Goal: Check status: Check status

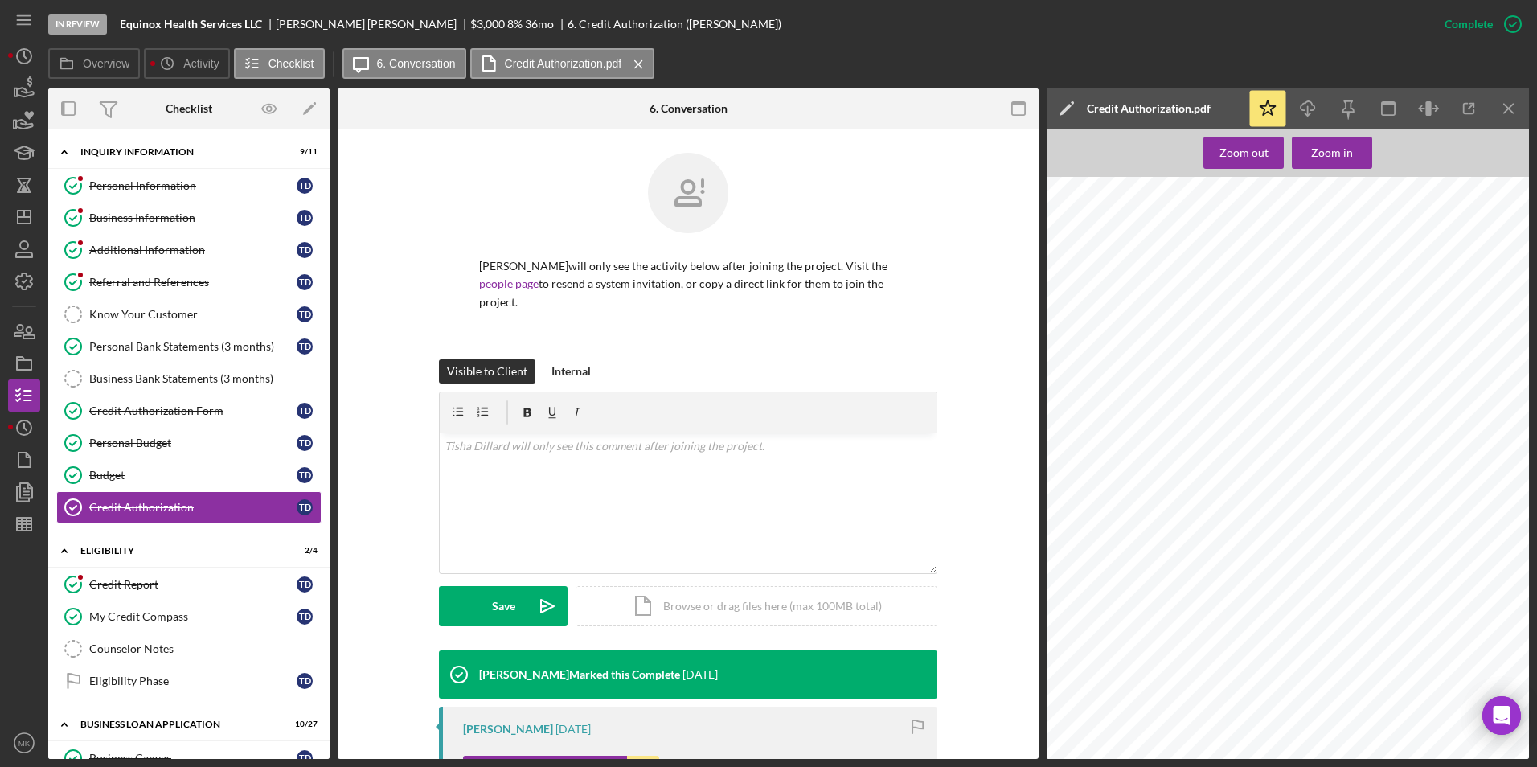
scroll to position [207, 0]
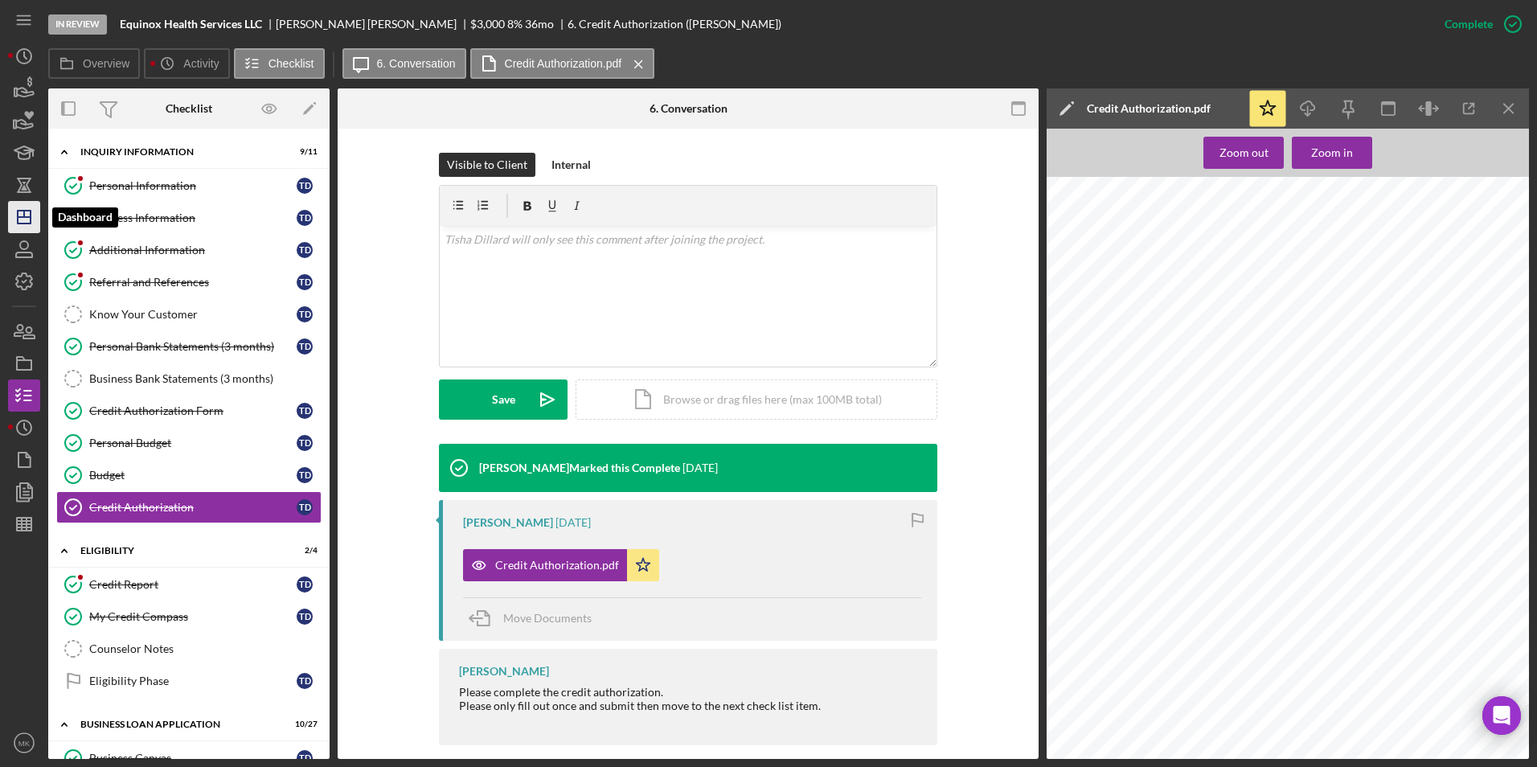
click at [31, 214] on polygon "button" at bounding box center [24, 217] width 13 height 13
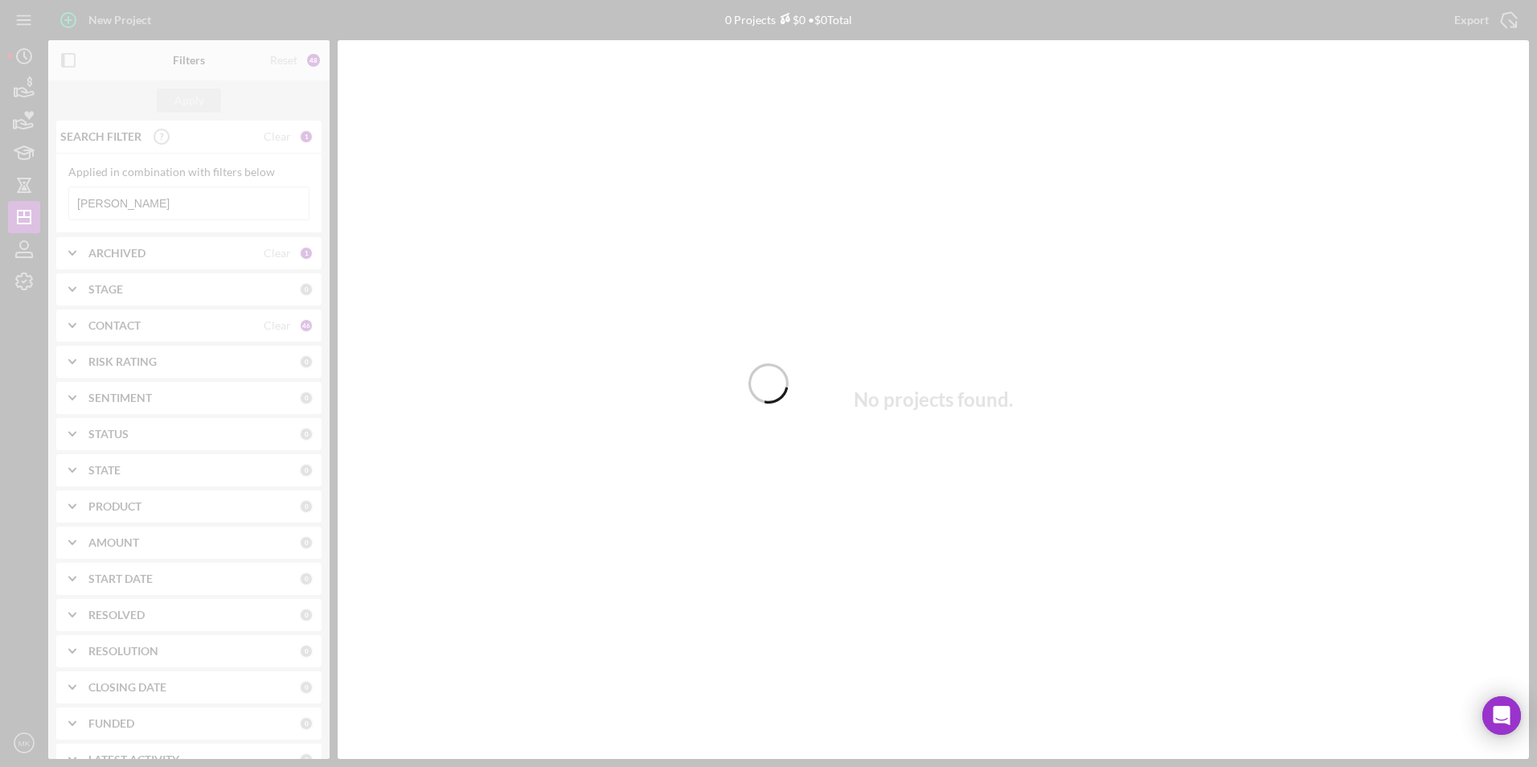
drag, startPoint x: 116, startPoint y: 205, endPoint x: 334, endPoint y: 2, distance: 297.4
click at [116, 205] on div at bounding box center [768, 383] width 1537 height 767
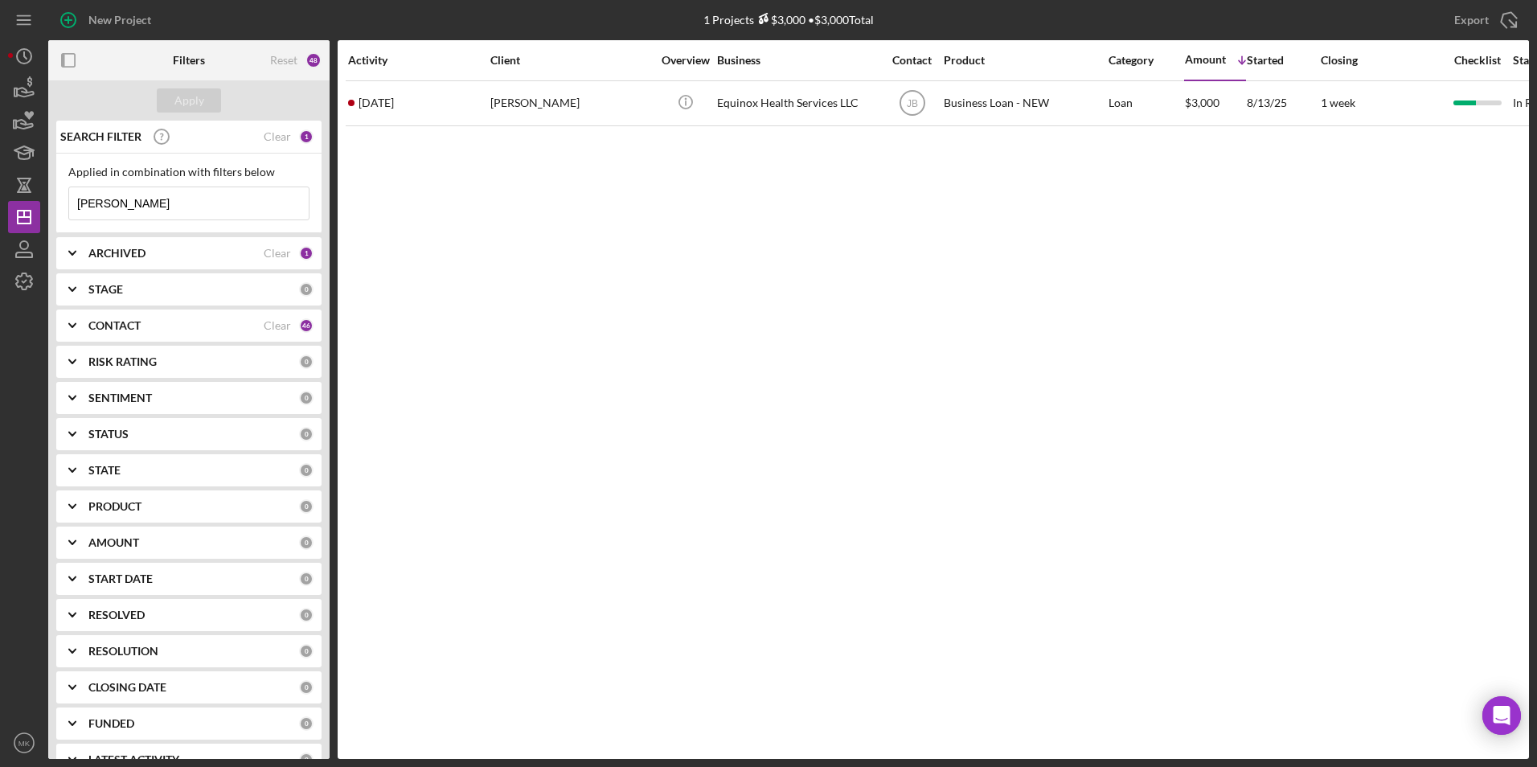
drag, startPoint x: 128, startPoint y: 205, endPoint x: -47, endPoint y: 205, distance: 174.4
click at [0, 205] on html "New Project 1 Projects $3,000 • $3,000 Total [PERSON_NAME] Export Icon/Export F…" at bounding box center [768, 383] width 1537 height 767
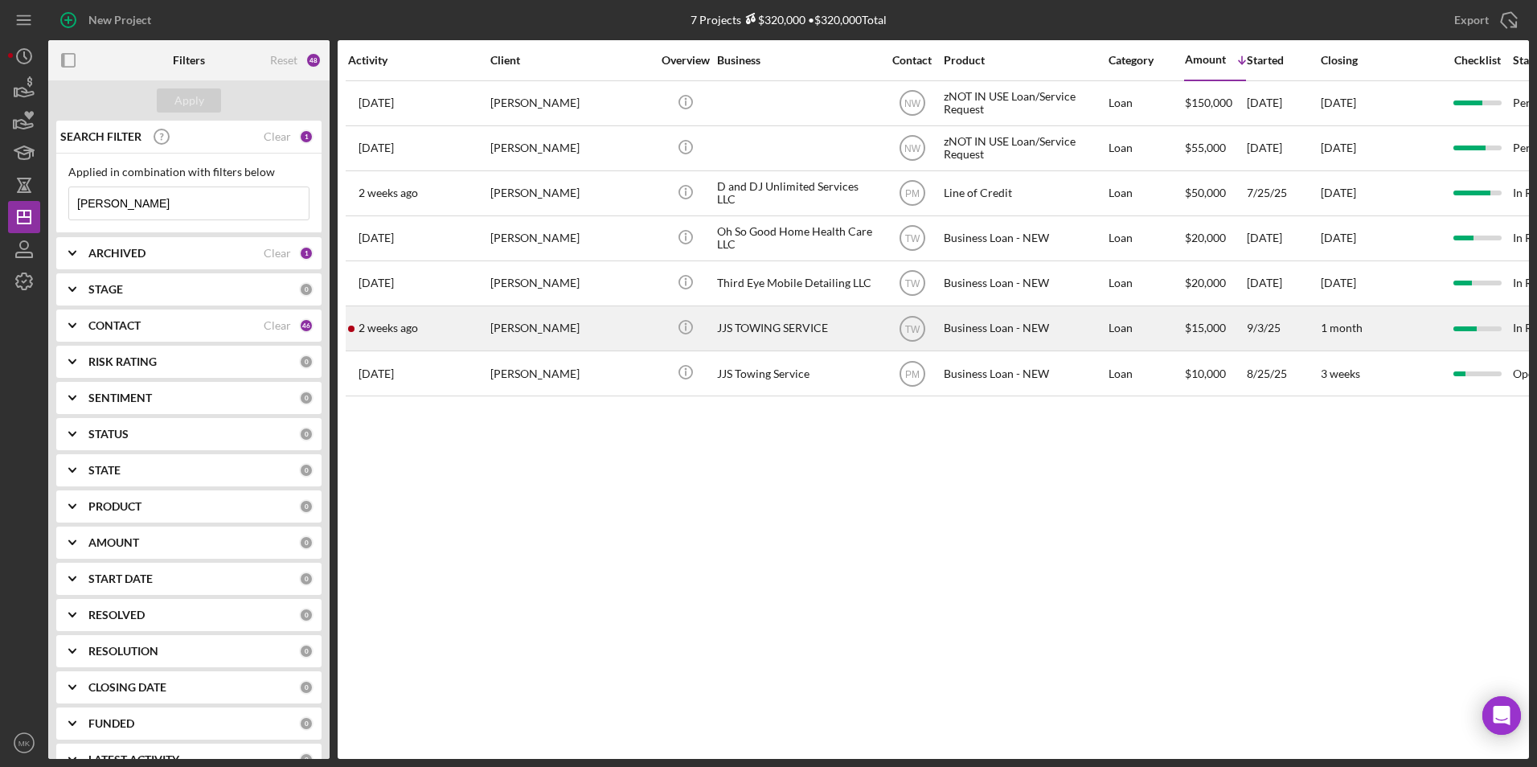
type input "[PERSON_NAME]"
click at [384, 337] on div "[DATE] [PERSON_NAME]" at bounding box center [418, 328] width 141 height 43
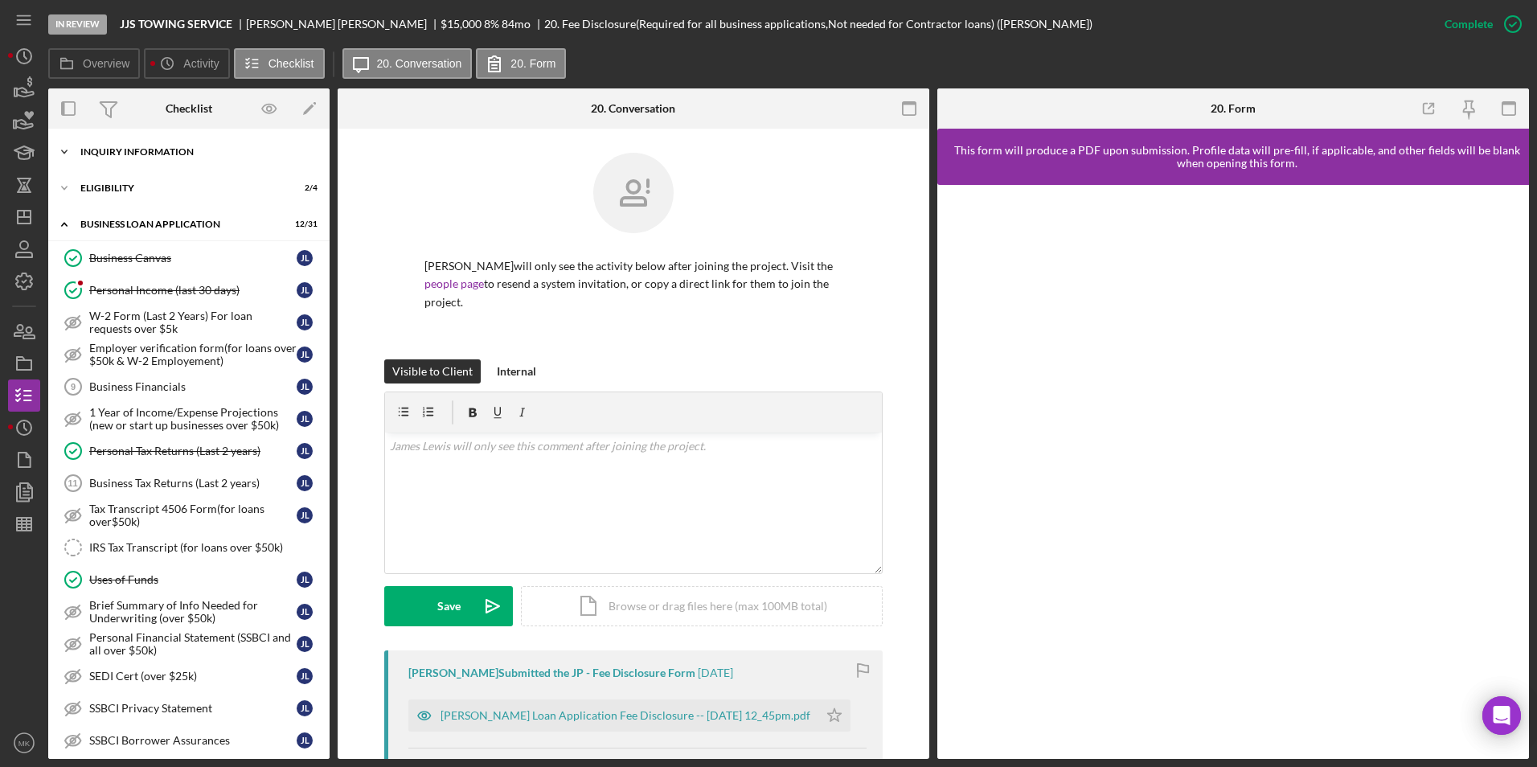
click at [175, 158] on div "Icon/Expander INQUIRY INFORMATION 9 / 11" at bounding box center [188, 152] width 281 height 32
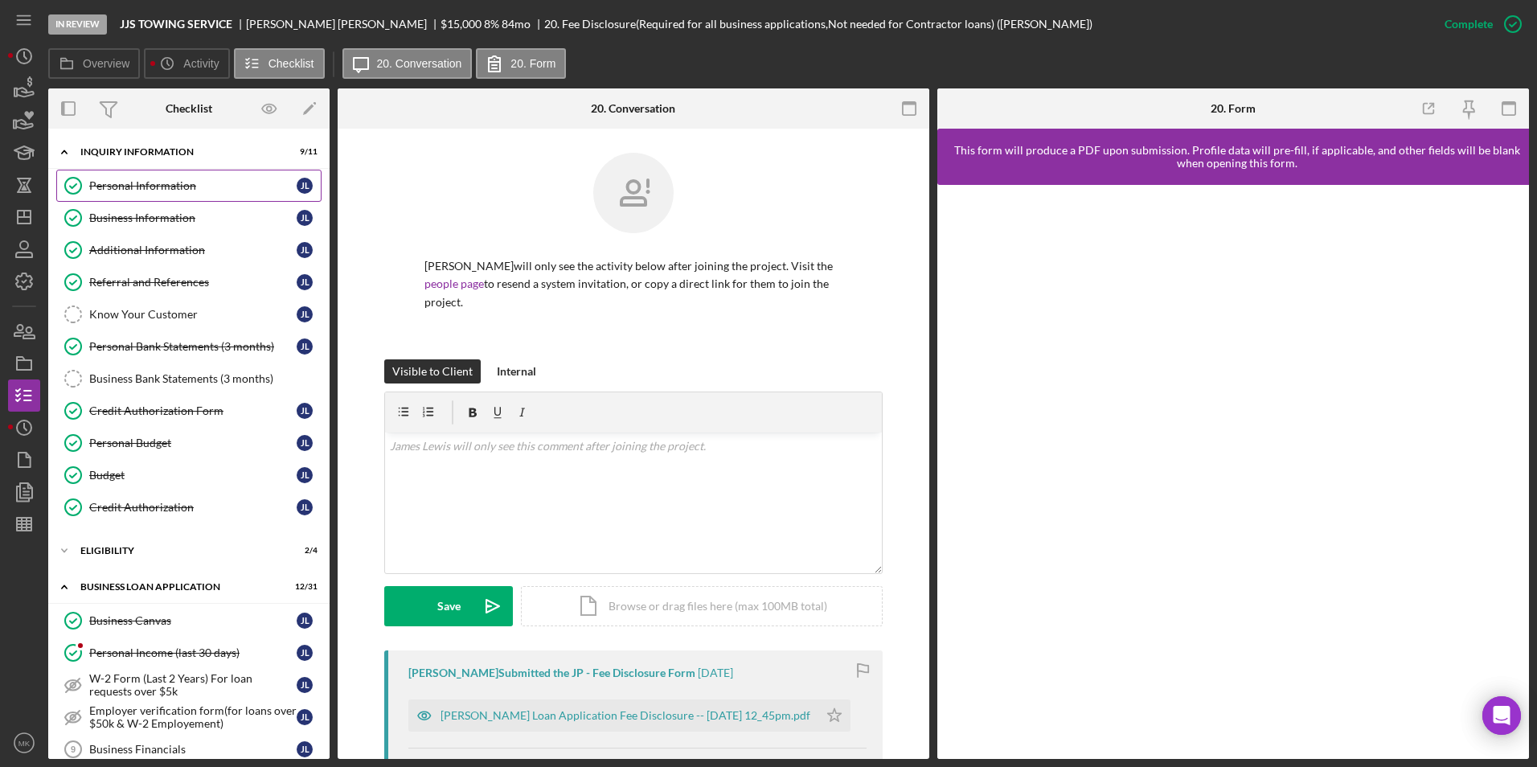
click at [162, 182] on div "Personal Information" at bounding box center [192, 185] width 207 height 13
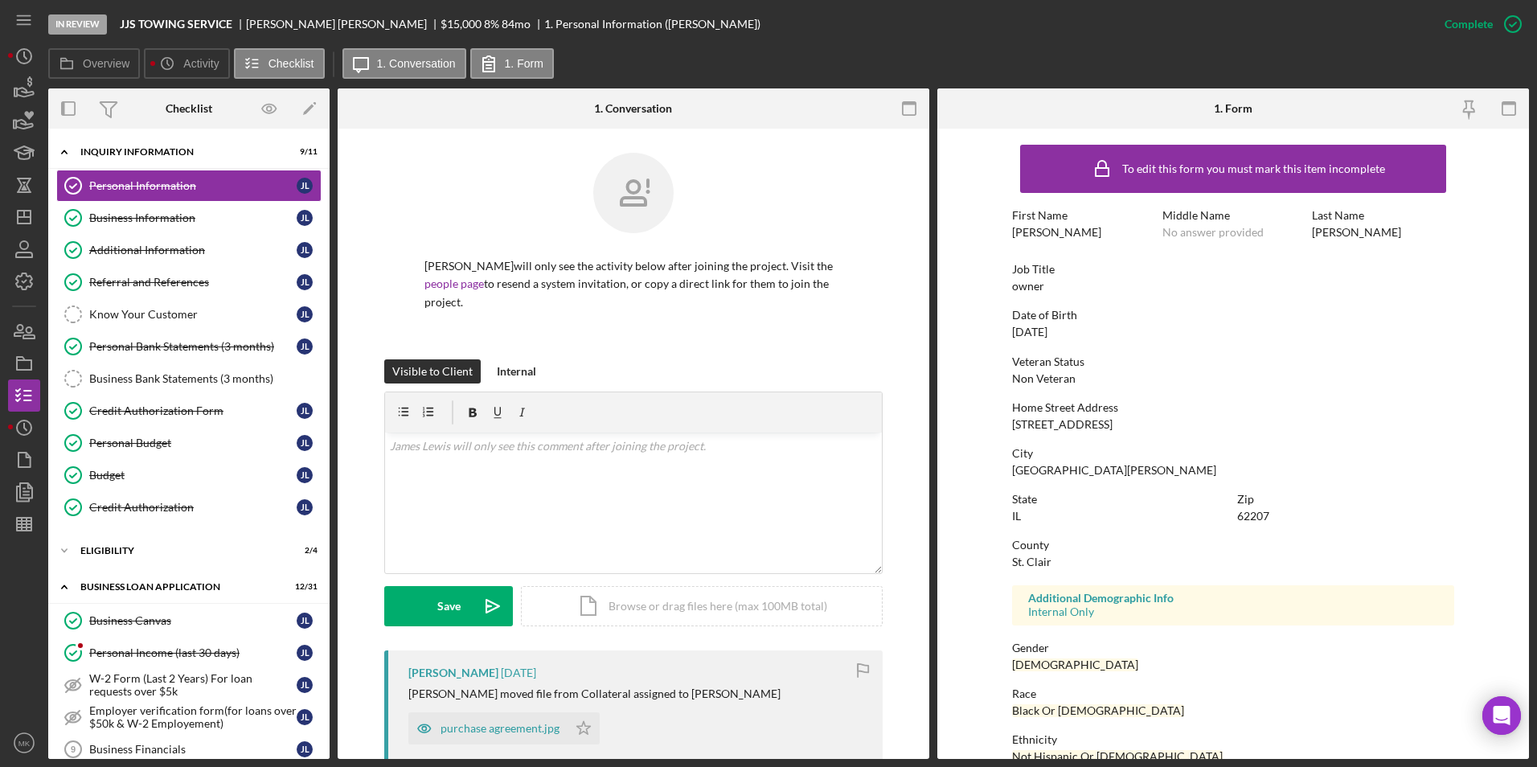
click at [1122, 423] on div "Home Street Address [STREET_ADDRESS]" at bounding box center [1233, 416] width 442 height 30
drag, startPoint x: 1108, startPoint y: 428, endPoint x: 1040, endPoint y: 428, distance: 67.5
click at [1040, 428] on div "Home Street Address [STREET_ADDRESS]" at bounding box center [1233, 416] width 442 height 30
copy div "[GEOGRAPHIC_DATA]"
click at [113, 227] on link "Business Information Business Information [PERSON_NAME]" at bounding box center [188, 218] width 265 height 32
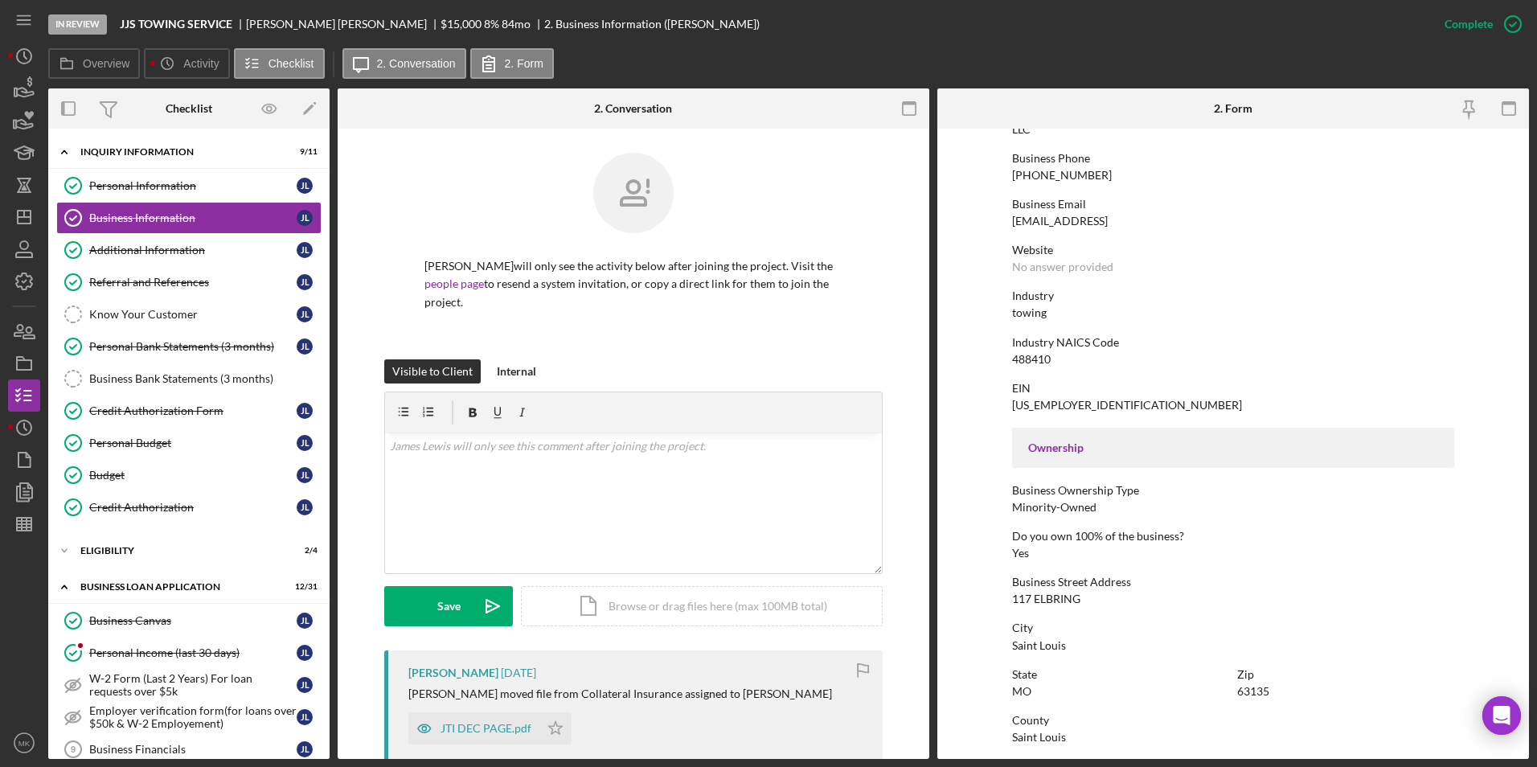
scroll to position [321, 0]
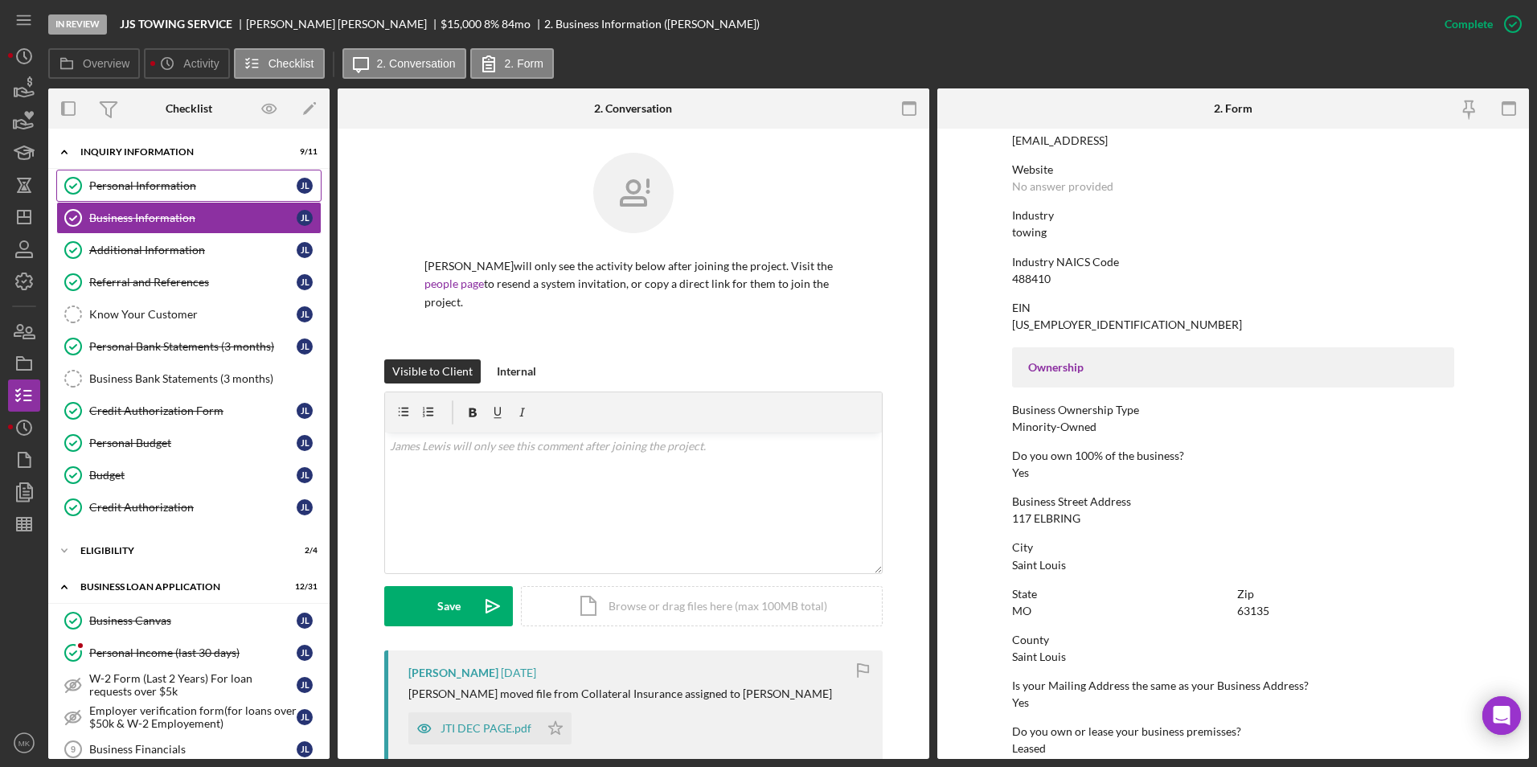
click at [144, 187] on div "Personal Information" at bounding box center [192, 185] width 207 height 13
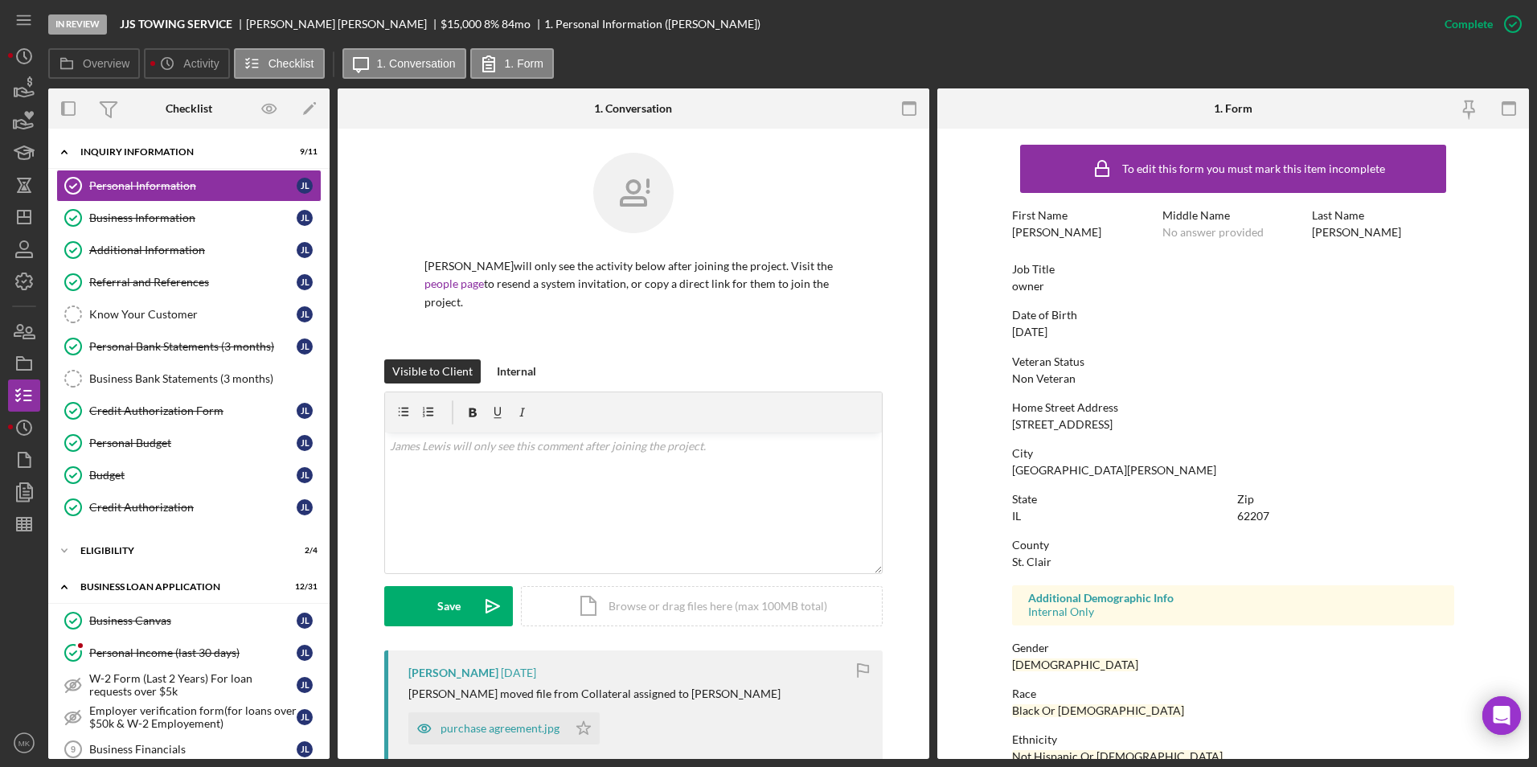
click at [1124, 437] on div "To edit this form you must mark this item incomplete First Name [PERSON_NAME] M…" at bounding box center [1233, 504] width 442 height 734
drag, startPoint x: 1102, startPoint y: 425, endPoint x: 1037, endPoint y: 425, distance: 65.1
click at [1037, 425] on div "Home Street Address [STREET_ADDRESS]" at bounding box center [1233, 416] width 442 height 30
copy div "[GEOGRAPHIC_DATA]"
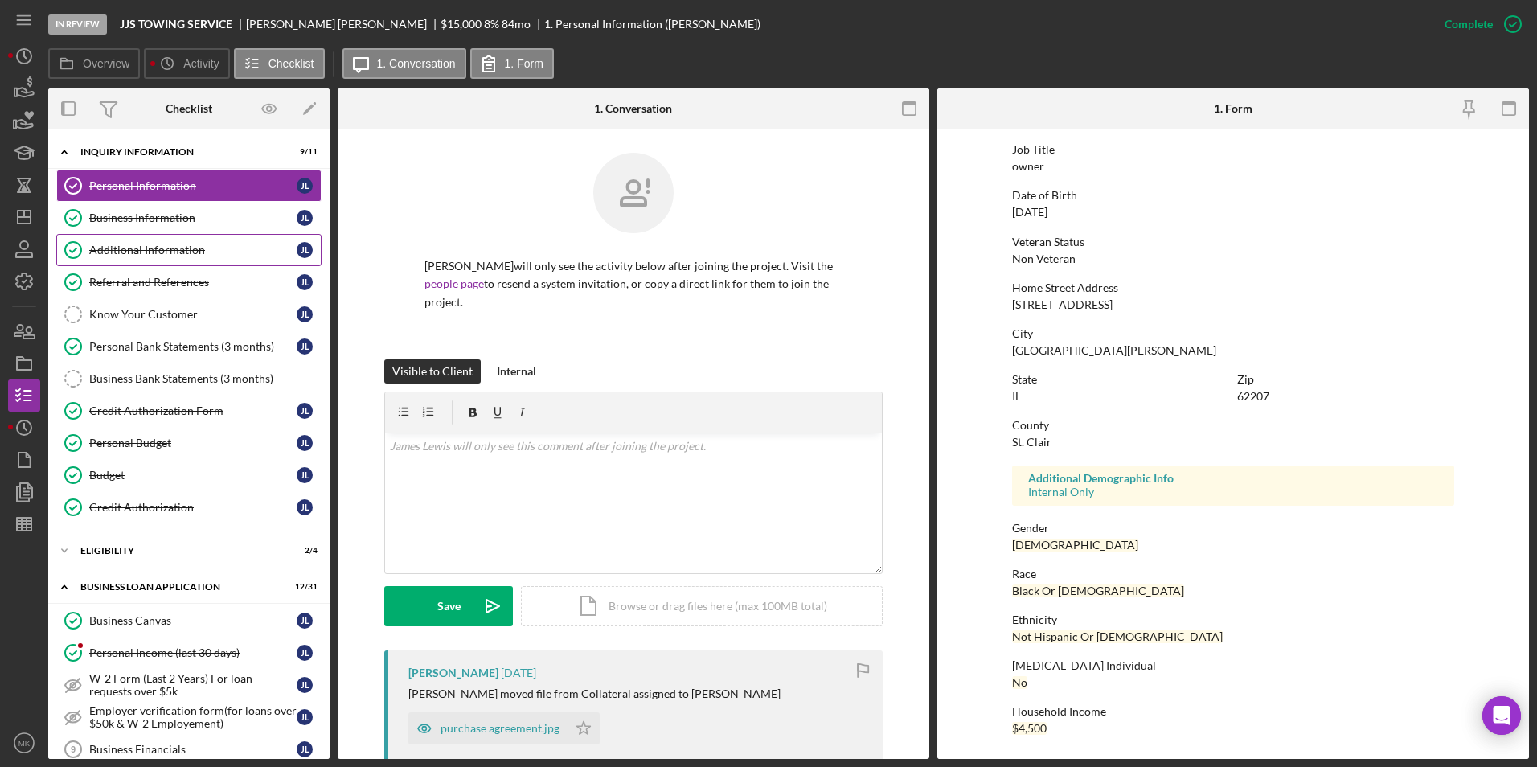
click at [152, 256] on div "Additional Information" at bounding box center [192, 250] width 207 height 13
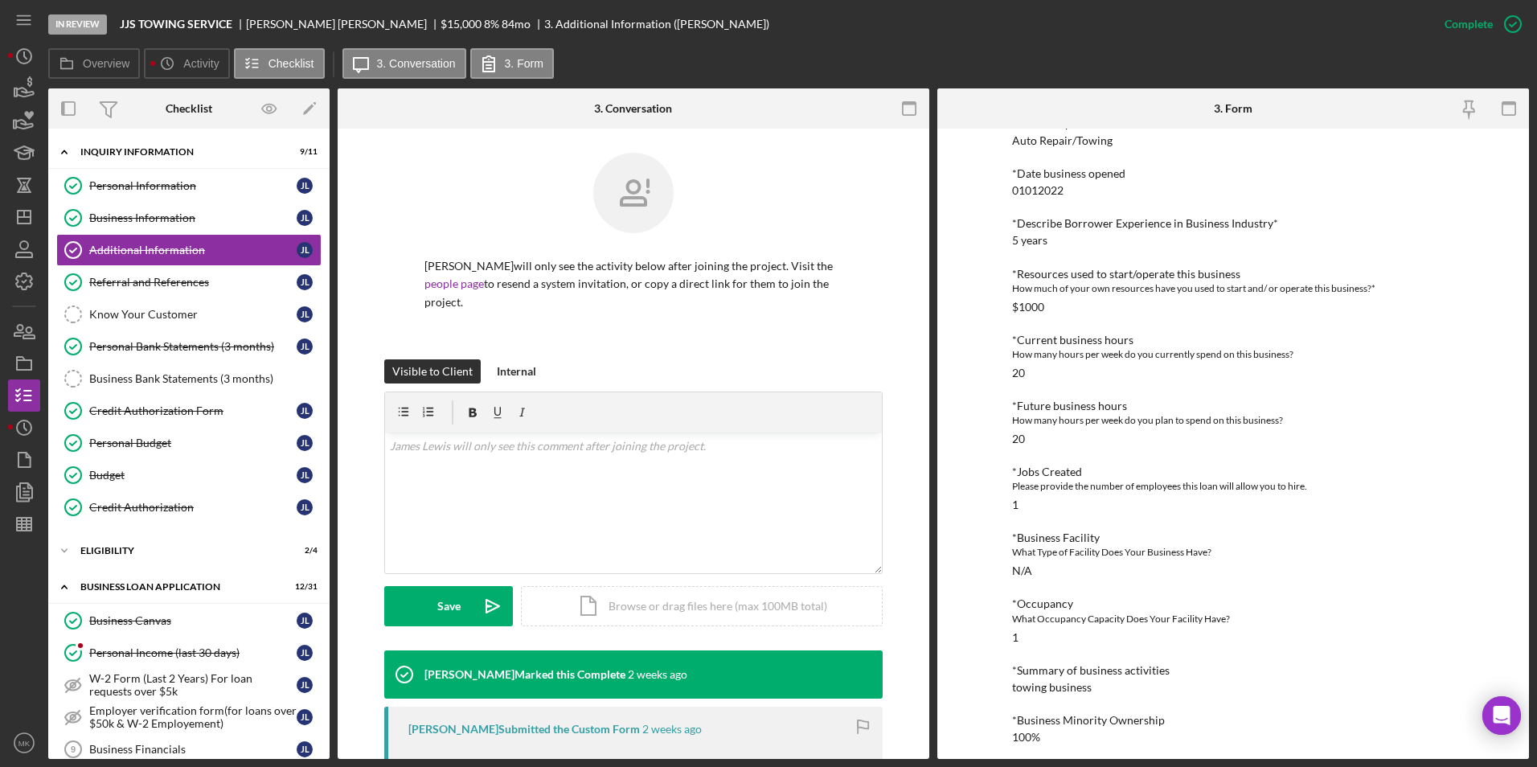
scroll to position [541, 0]
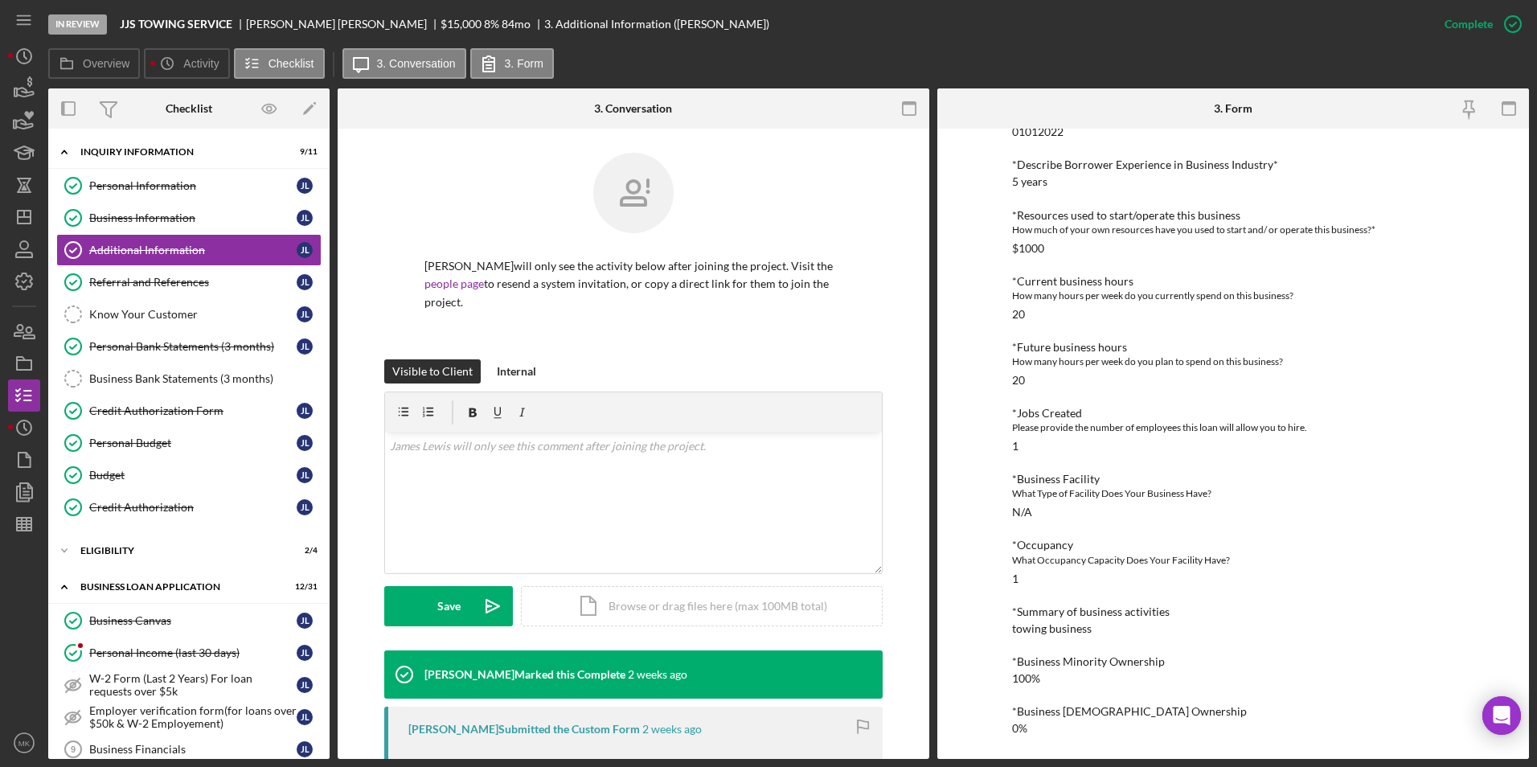
drag, startPoint x: 151, startPoint y: 179, endPoint x: 349, endPoint y: 197, distance: 198.5
click at [151, 179] on div "Personal Information" at bounding box center [192, 185] width 207 height 13
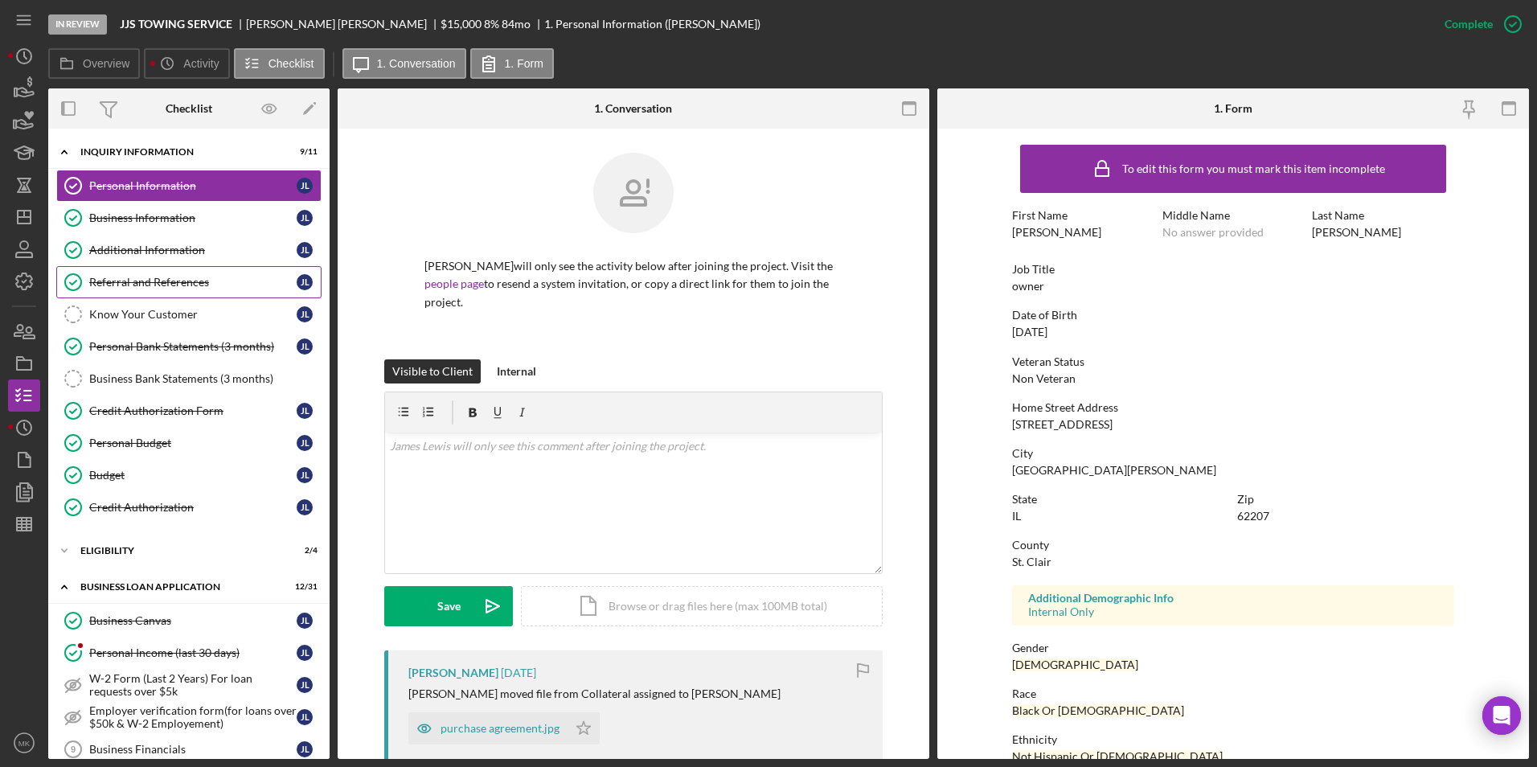
click at [185, 269] on link "Referral and References [PERSON_NAME] and References [PERSON_NAME]" at bounding box center [188, 282] width 265 height 32
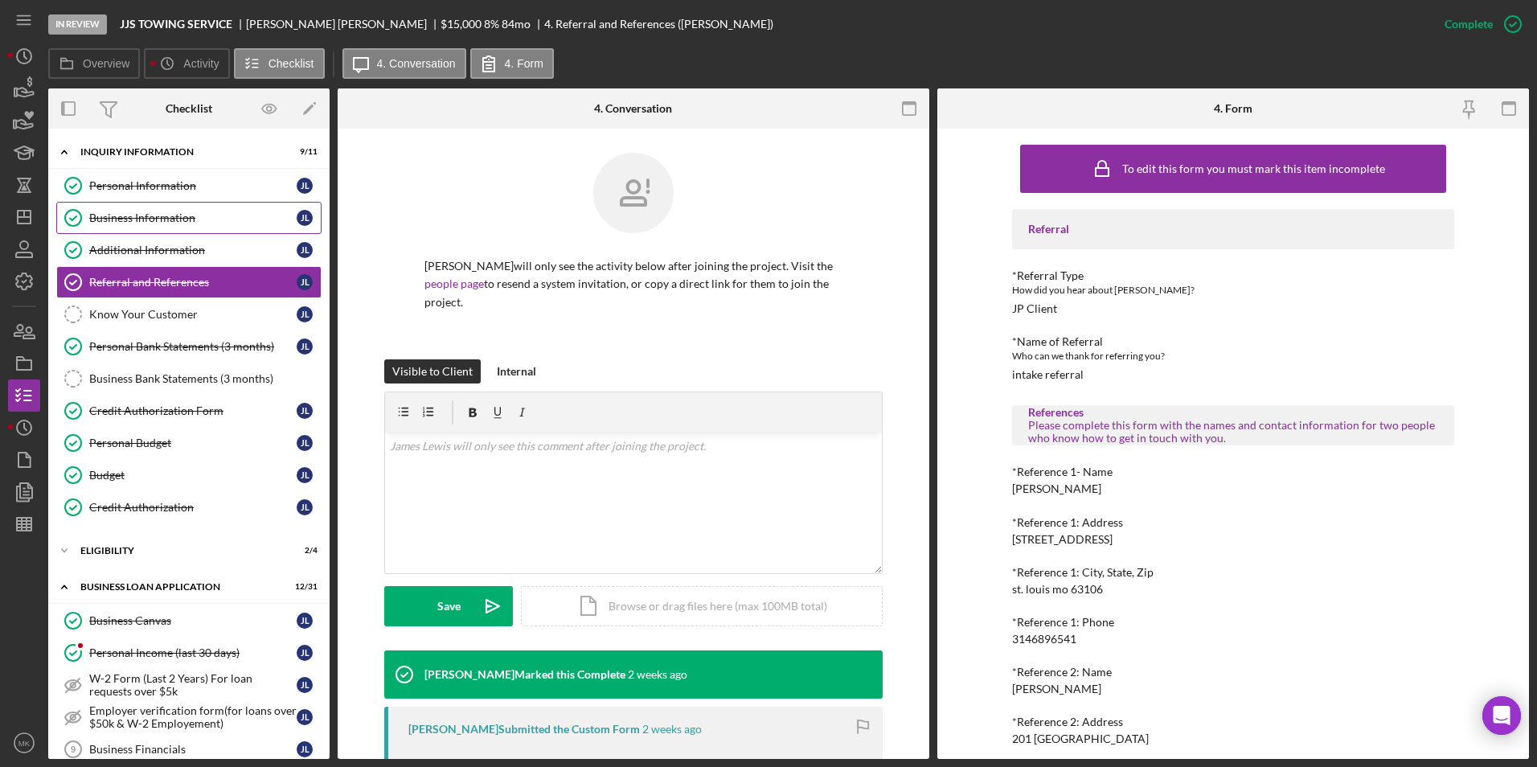
click at [120, 212] on div "Business Information" at bounding box center [192, 217] width 207 height 13
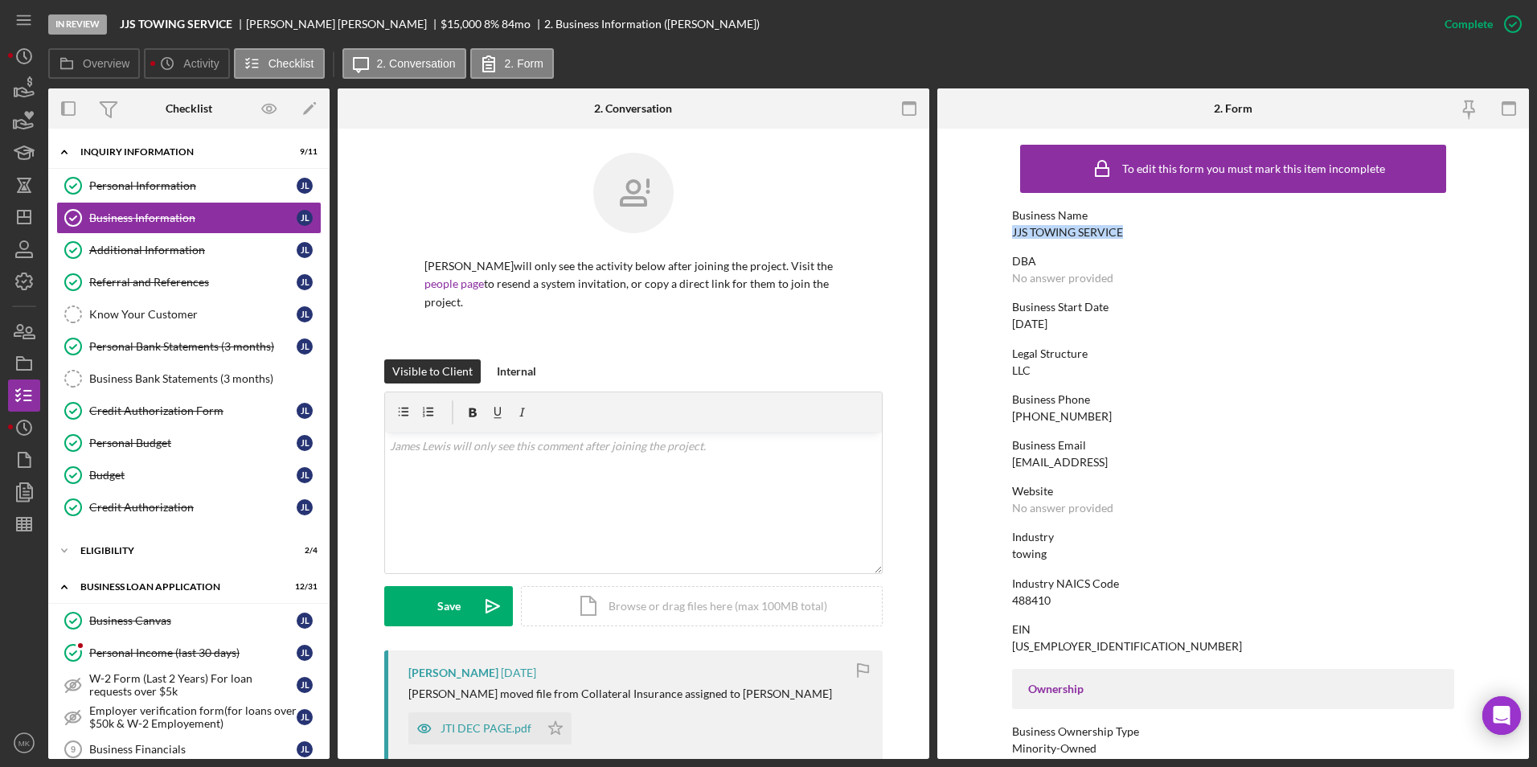
drag, startPoint x: 1129, startPoint y: 229, endPoint x: 990, endPoint y: 228, distance: 139.0
click at [990, 228] on form "To edit this form you must mark this item incomplete Business Name JJS TOWING S…" at bounding box center [1233, 444] width 592 height 630
copy div "JJS TOWING SERVICE"
drag, startPoint x: 1200, startPoint y: 461, endPoint x: 1008, endPoint y: 461, distance: 192.1
click at [1008, 461] on form "To edit this form you must mark this item incomplete Business Name JJS TOWING S…" at bounding box center [1233, 444] width 592 height 630
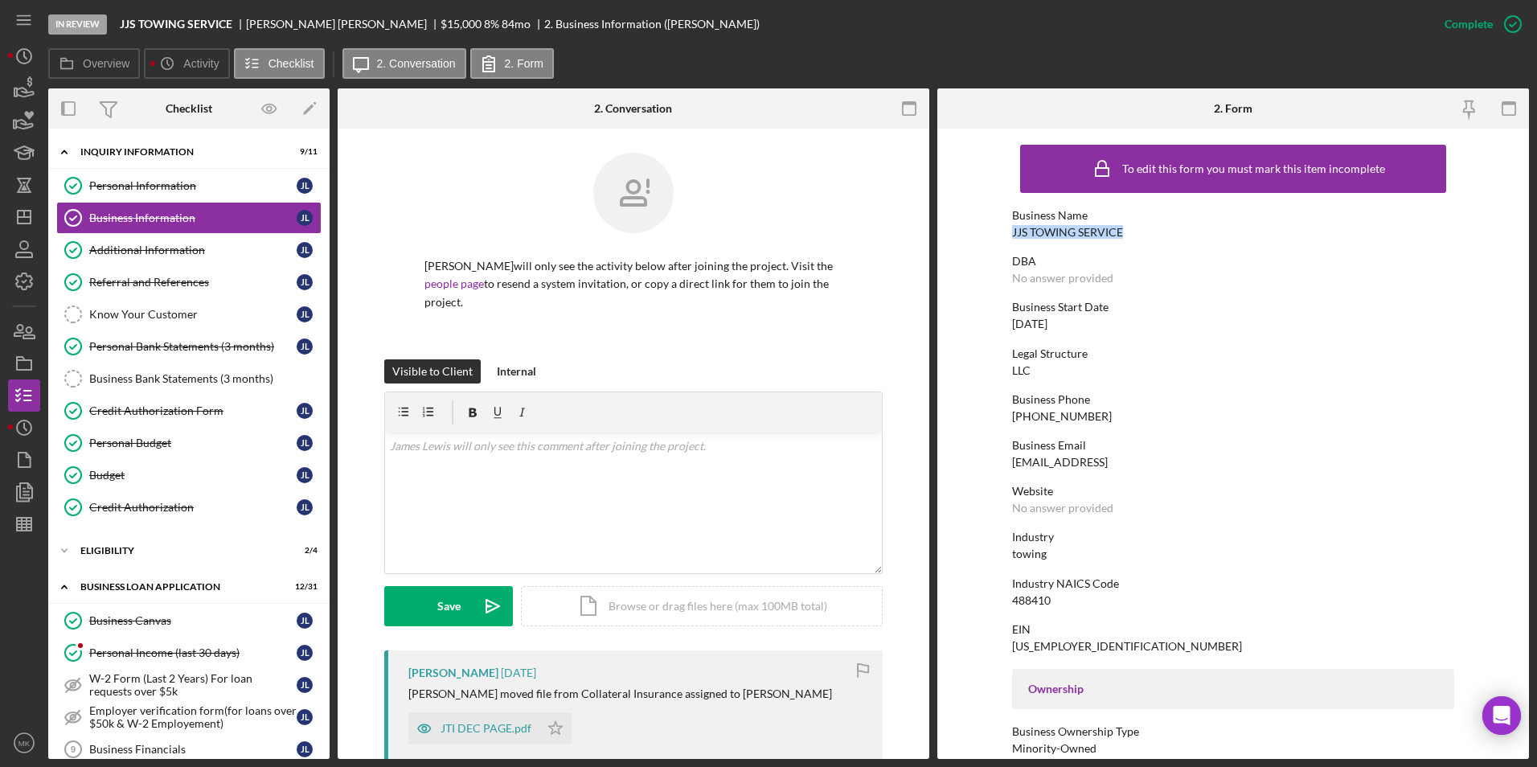
copy div "[EMAIL_ADDRESS]"
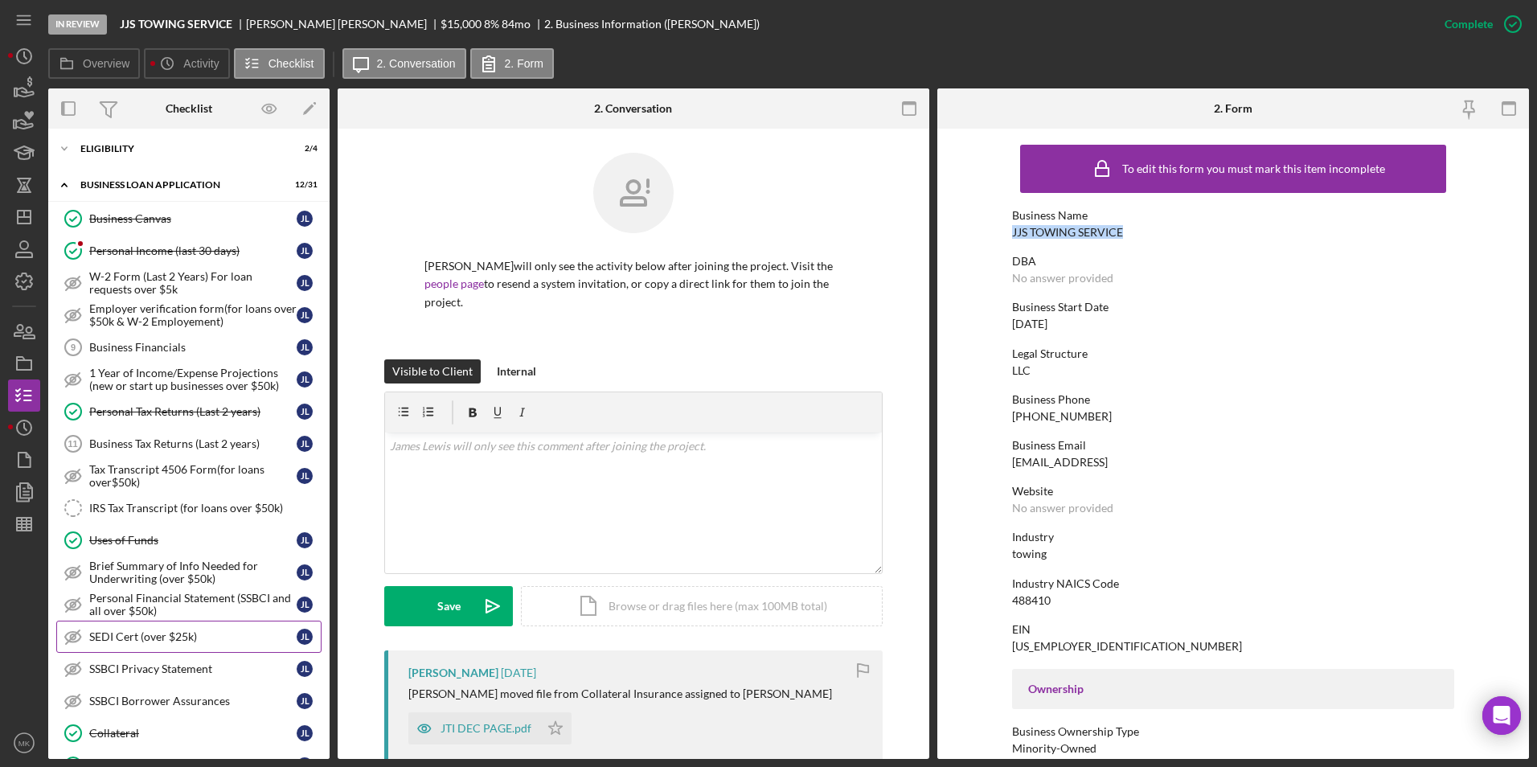
scroll to position [804, 0]
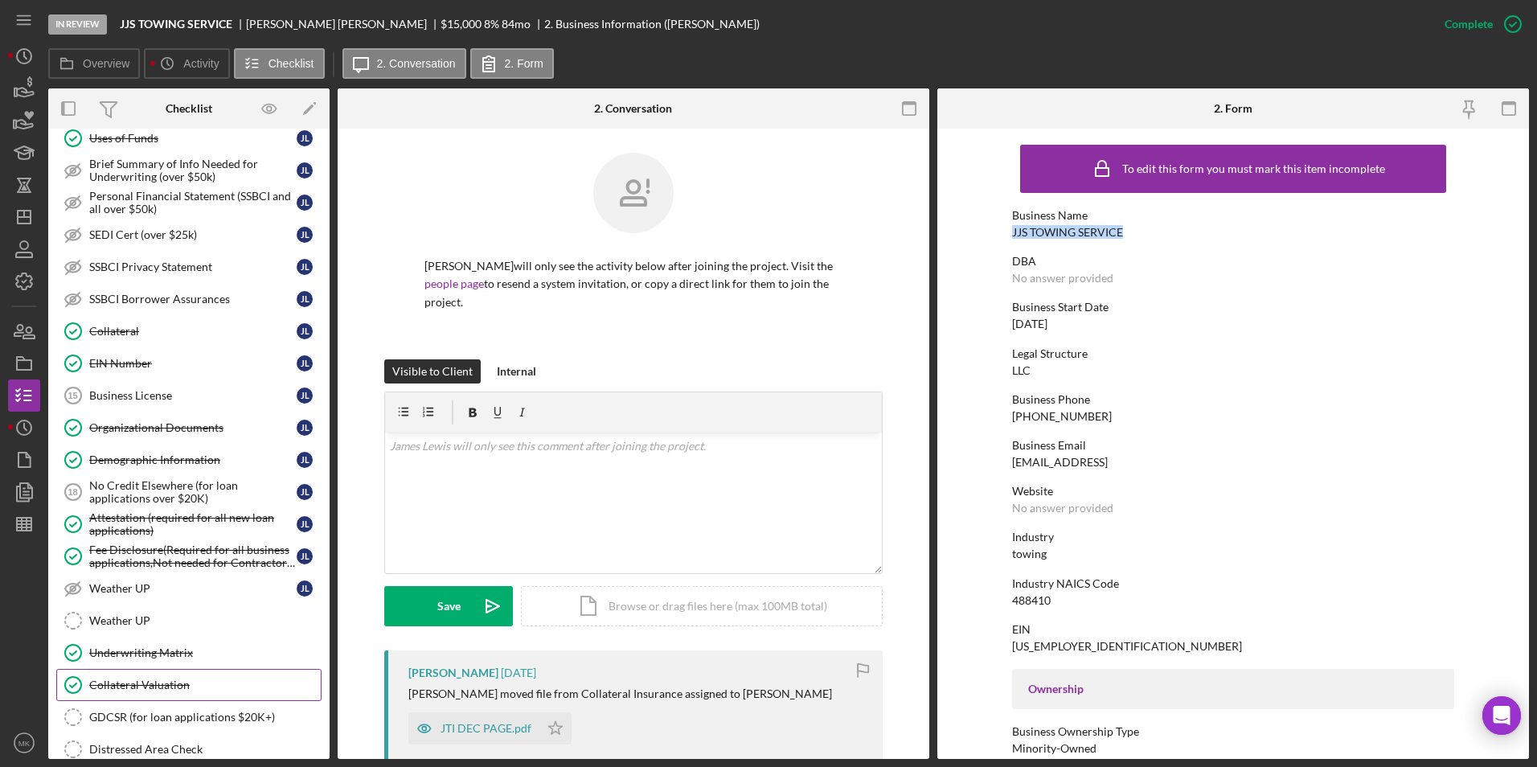
click at [153, 680] on div "Collateral Valuation" at bounding box center [204, 684] width 231 height 13
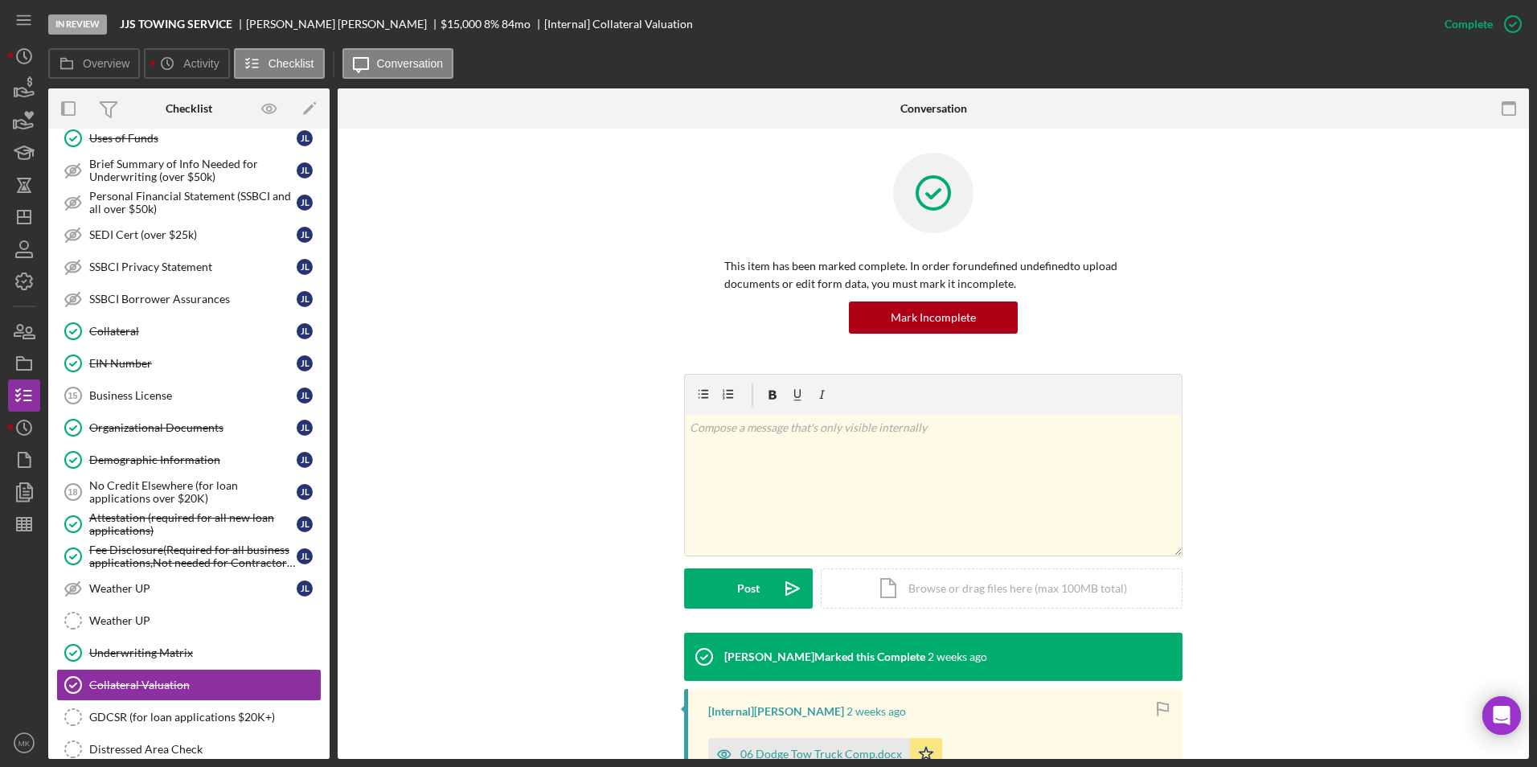
scroll to position [219, 0]
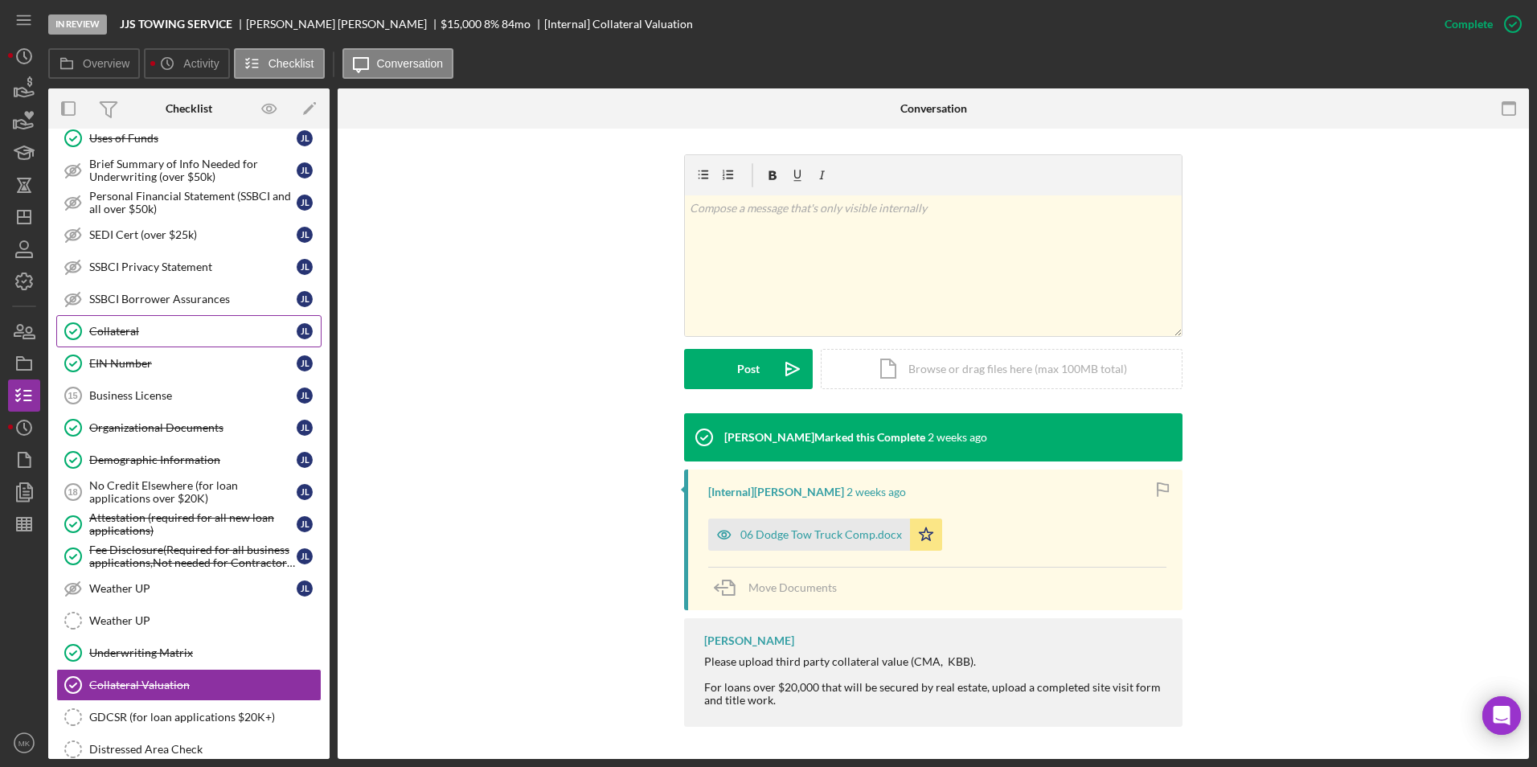
click at [161, 330] on div "Collateral" at bounding box center [192, 331] width 207 height 13
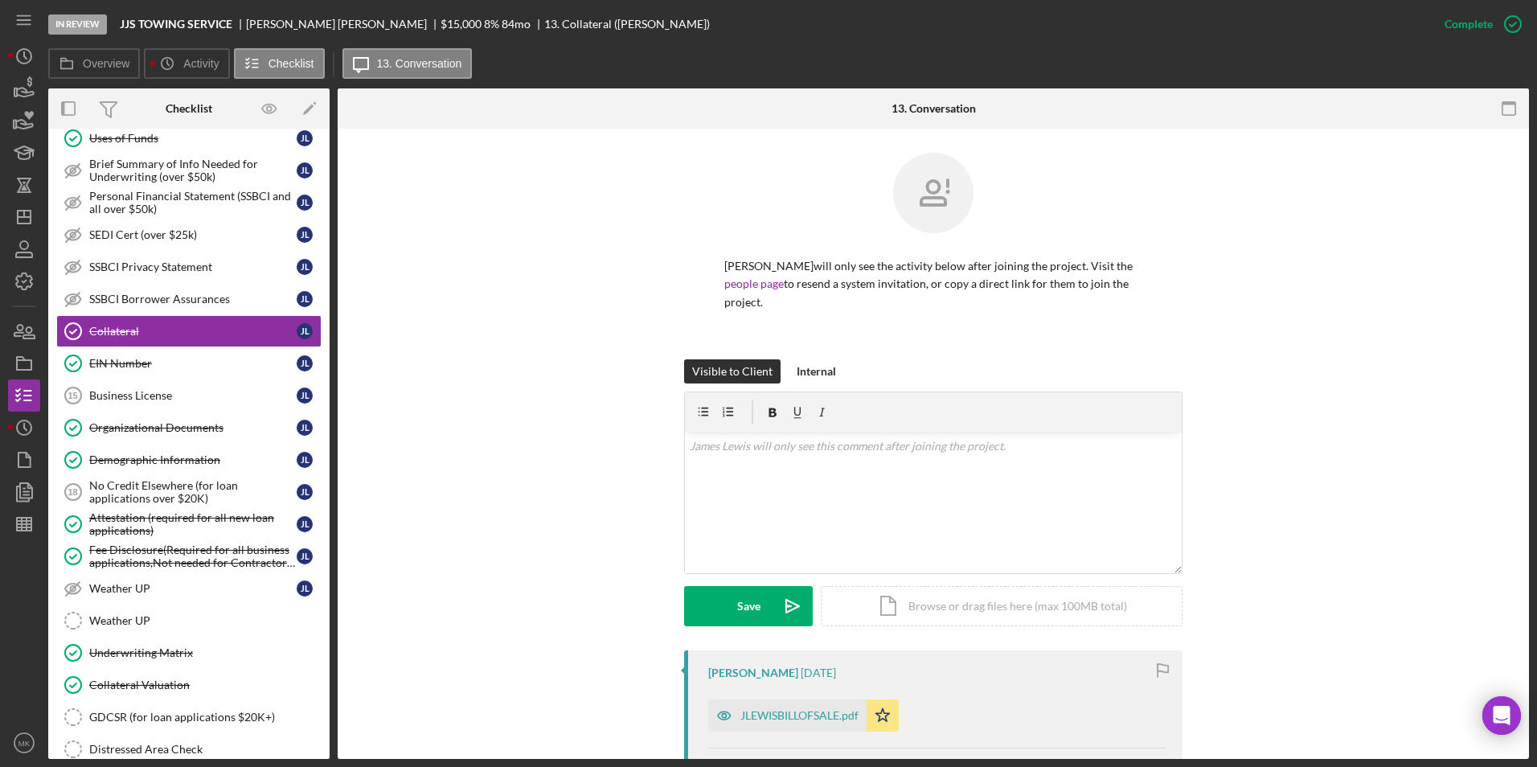
scroll to position [321, 0]
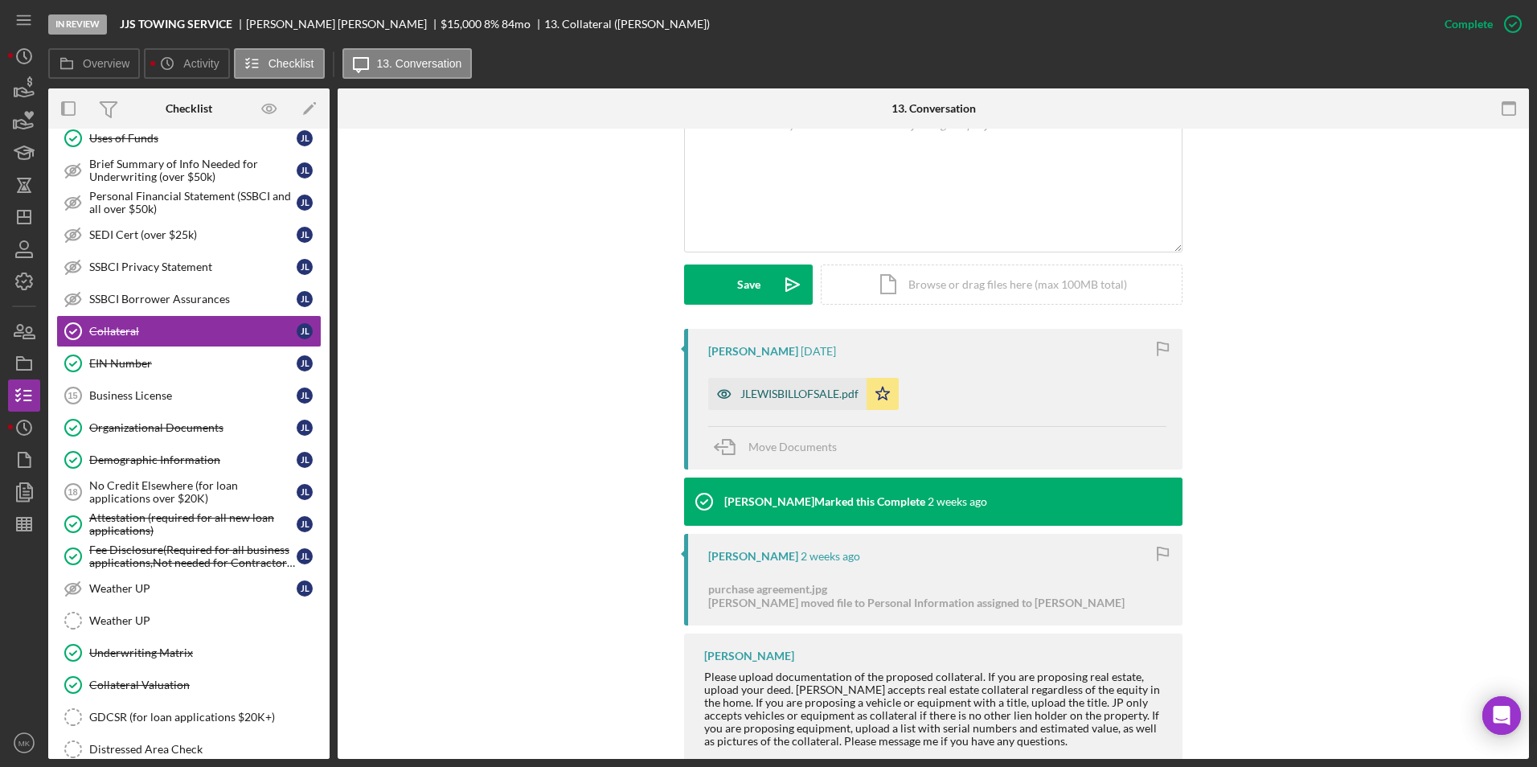
click at [779, 387] on div "JLEWISBILLOFSALE.pdf" at bounding box center [799, 393] width 118 height 13
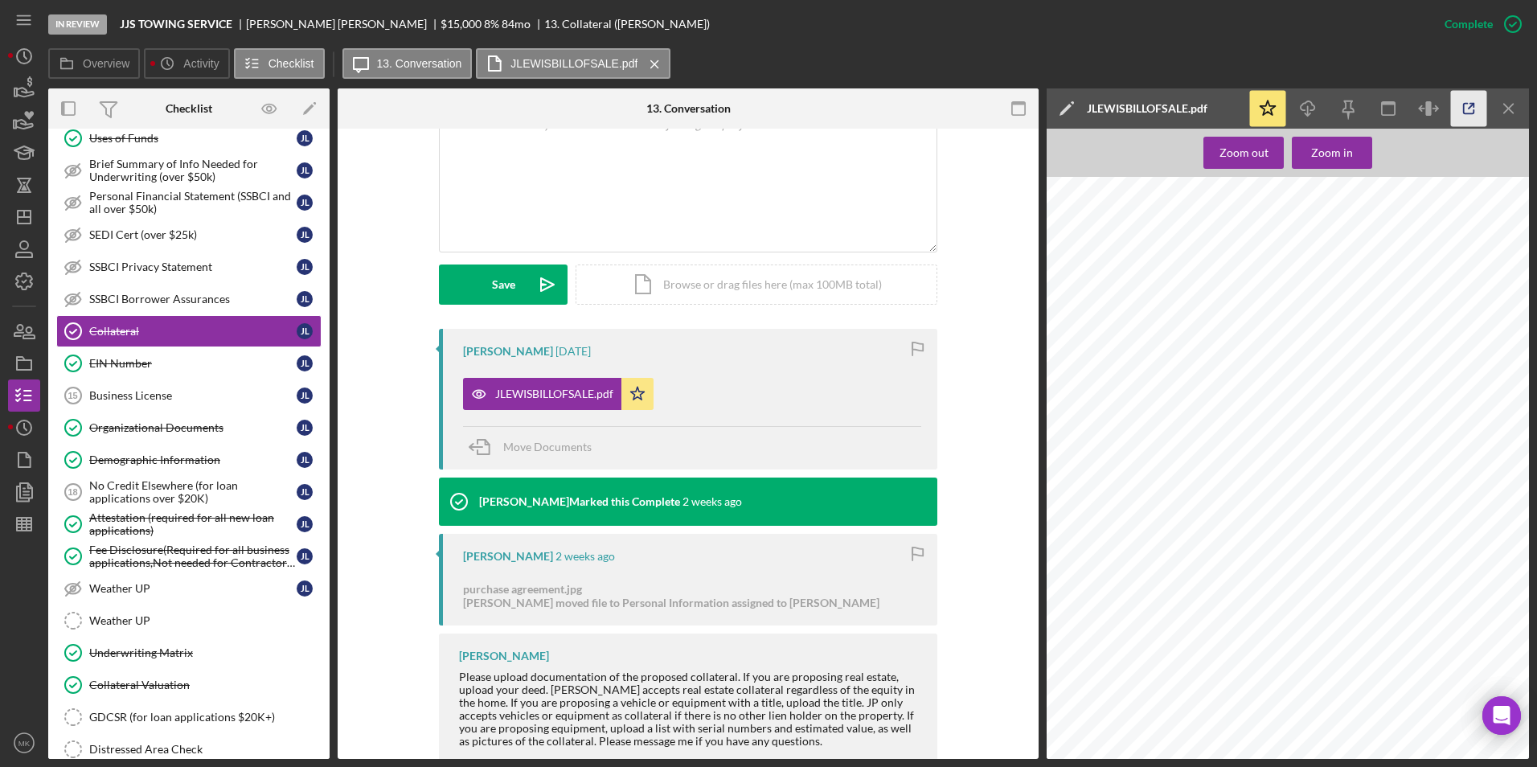
click at [1462, 106] on icon "button" at bounding box center [1469, 109] width 36 height 36
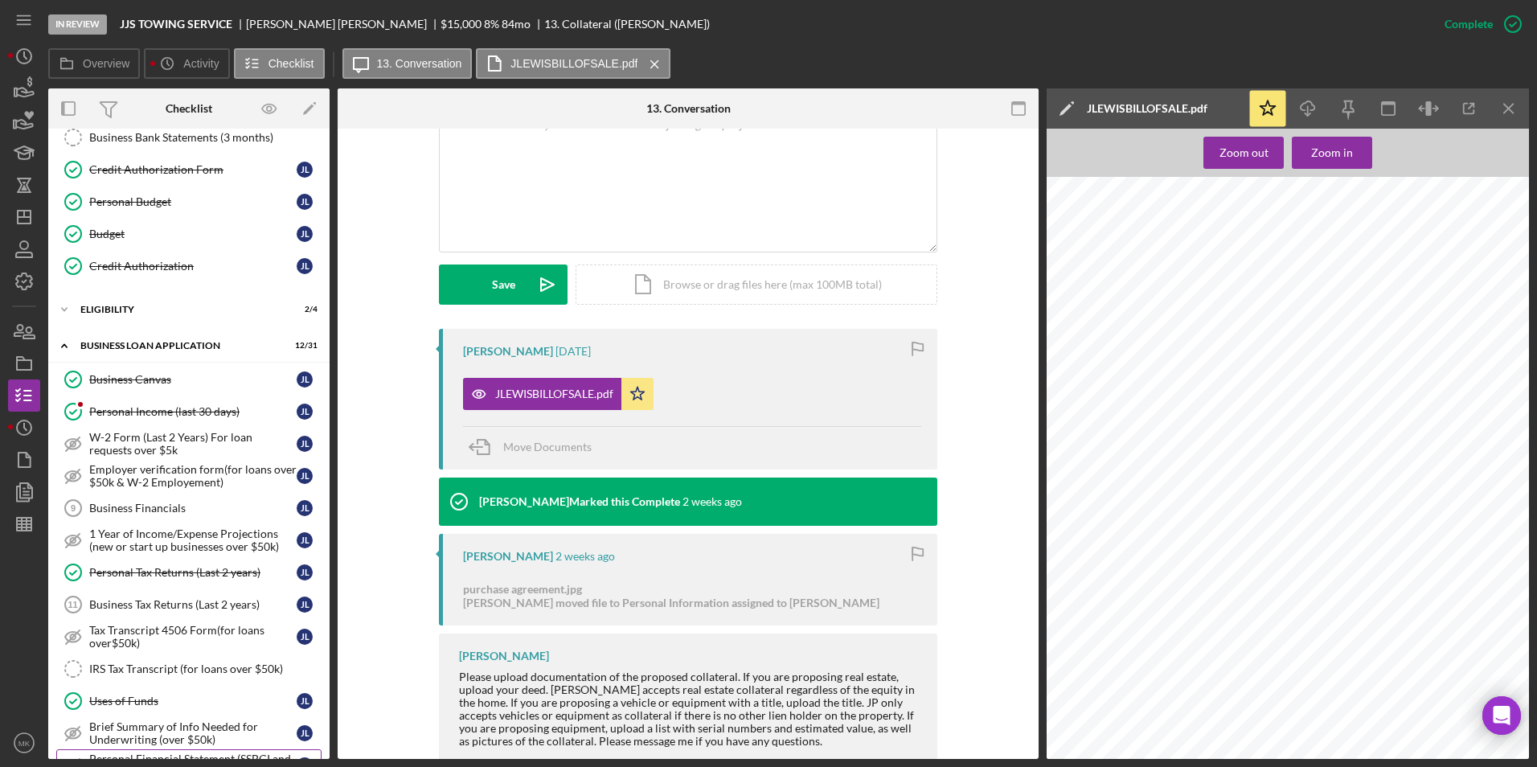
scroll to position [0, 0]
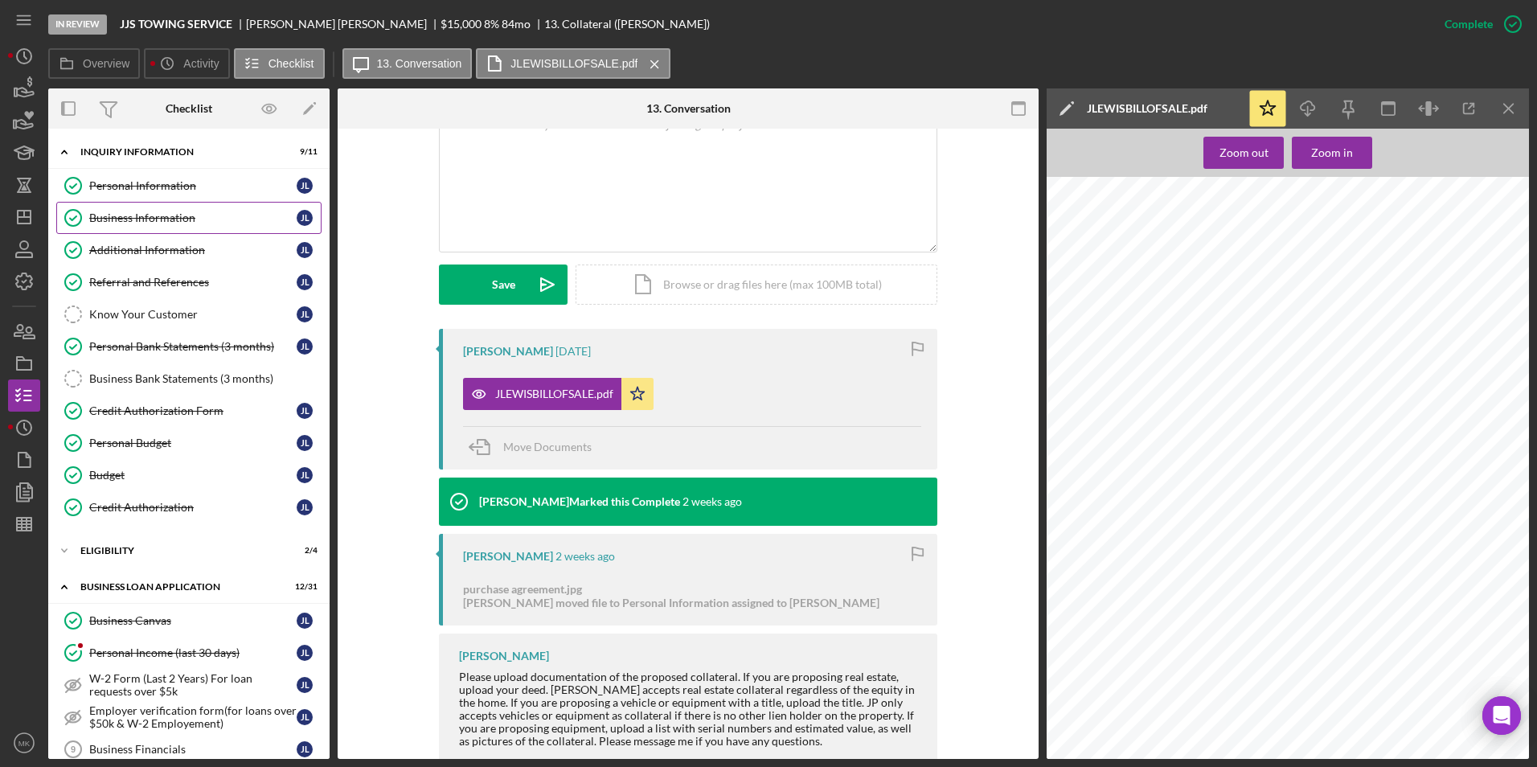
click at [134, 224] on div "Business Information" at bounding box center [192, 217] width 207 height 13
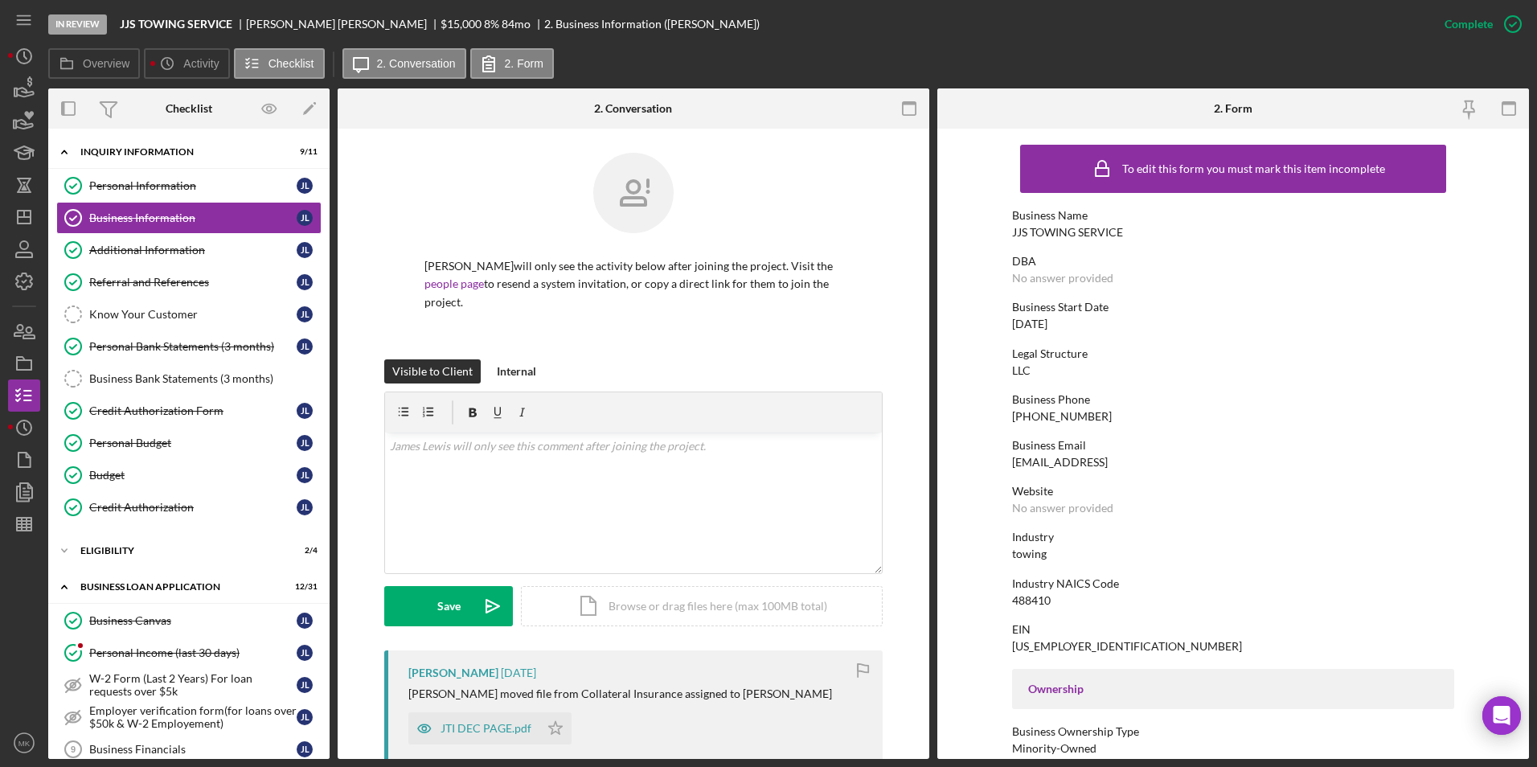
scroll to position [563, 0]
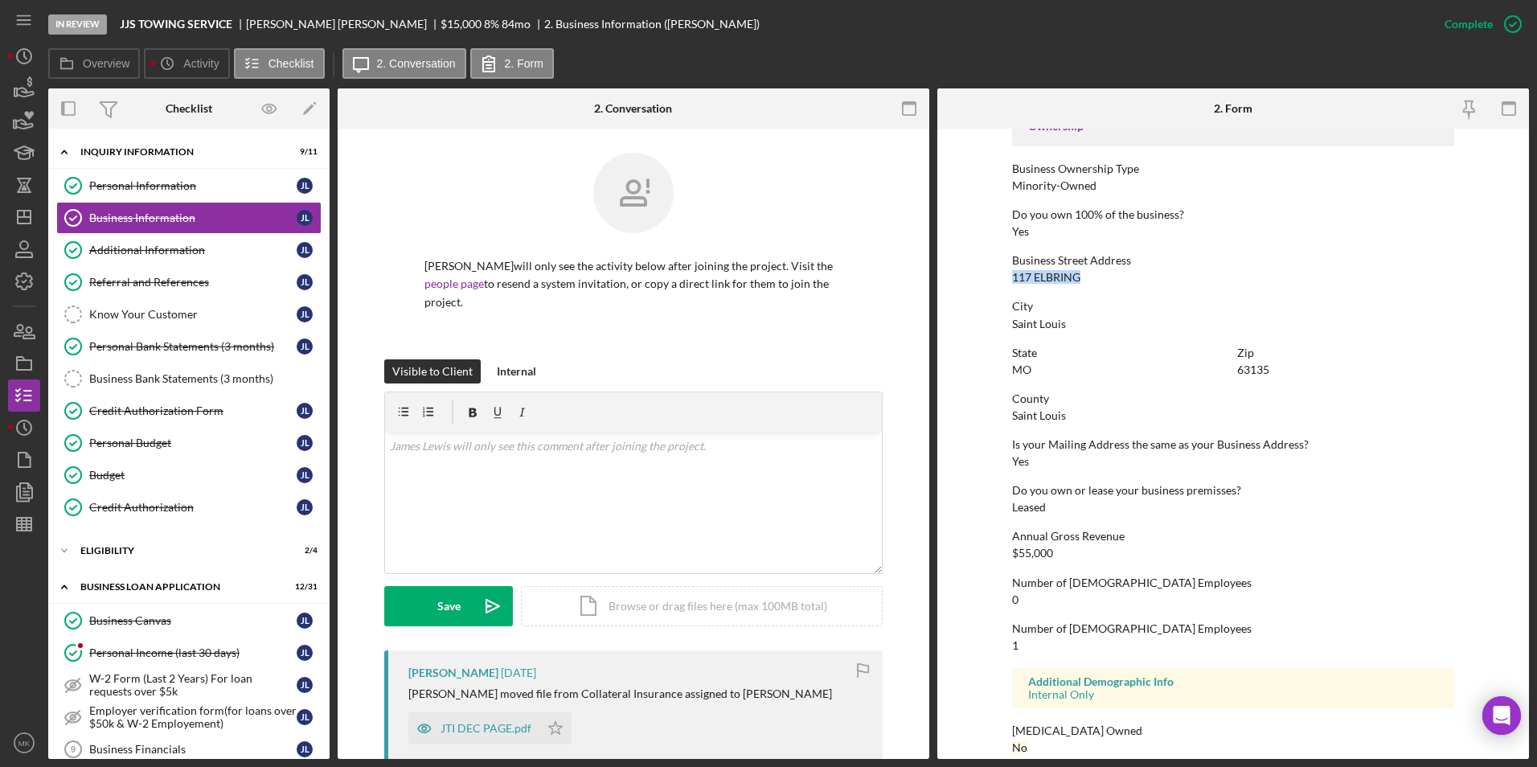
drag, startPoint x: 1092, startPoint y: 273, endPoint x: 1008, endPoint y: 272, distance: 84.4
click at [1008, 272] on form "To edit this form you must mark this item incomplete Business Name JJS TOWING S…" at bounding box center [1233, 444] width 592 height 630
copy div "117 ELBRING"
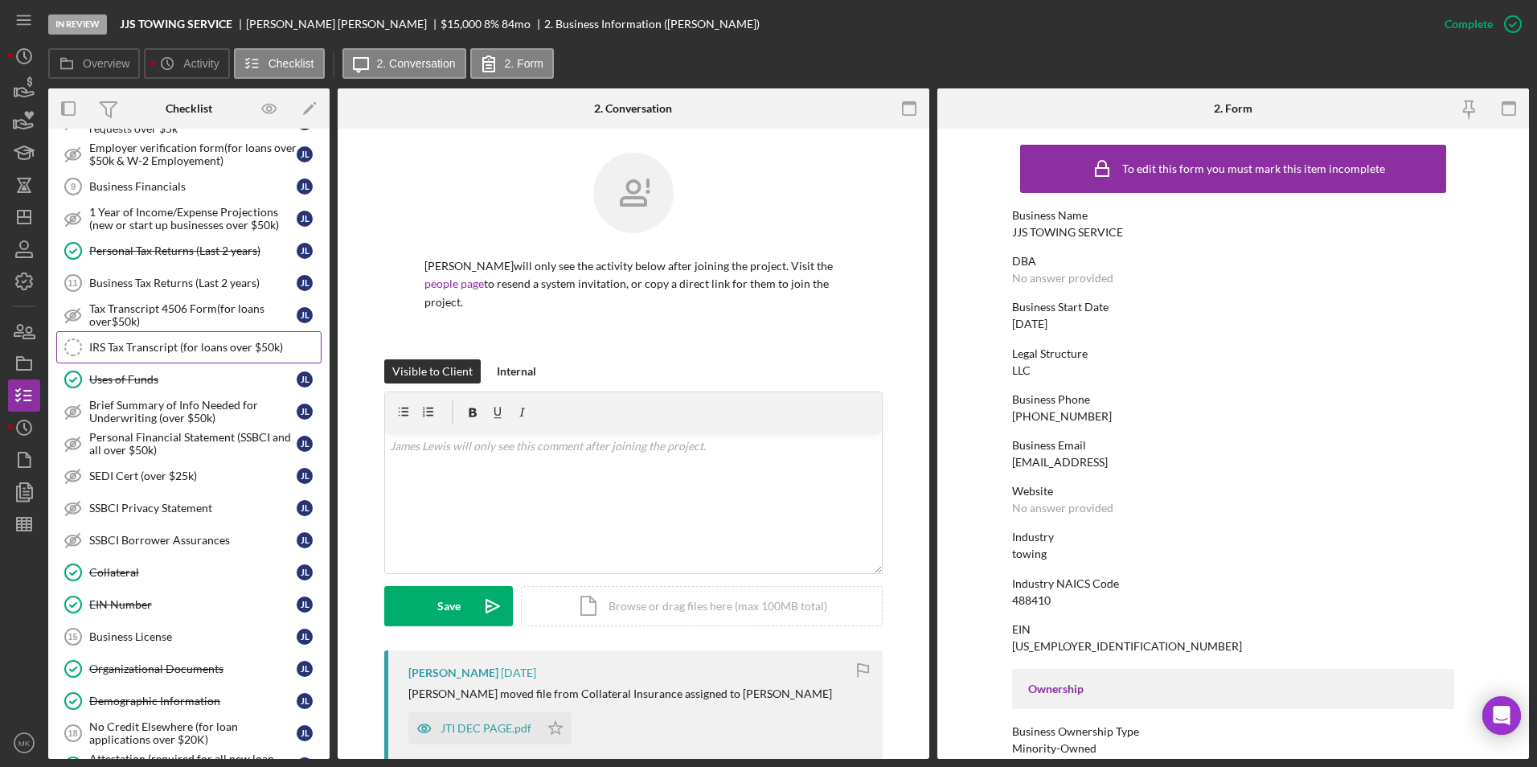
scroll to position [643, 0]
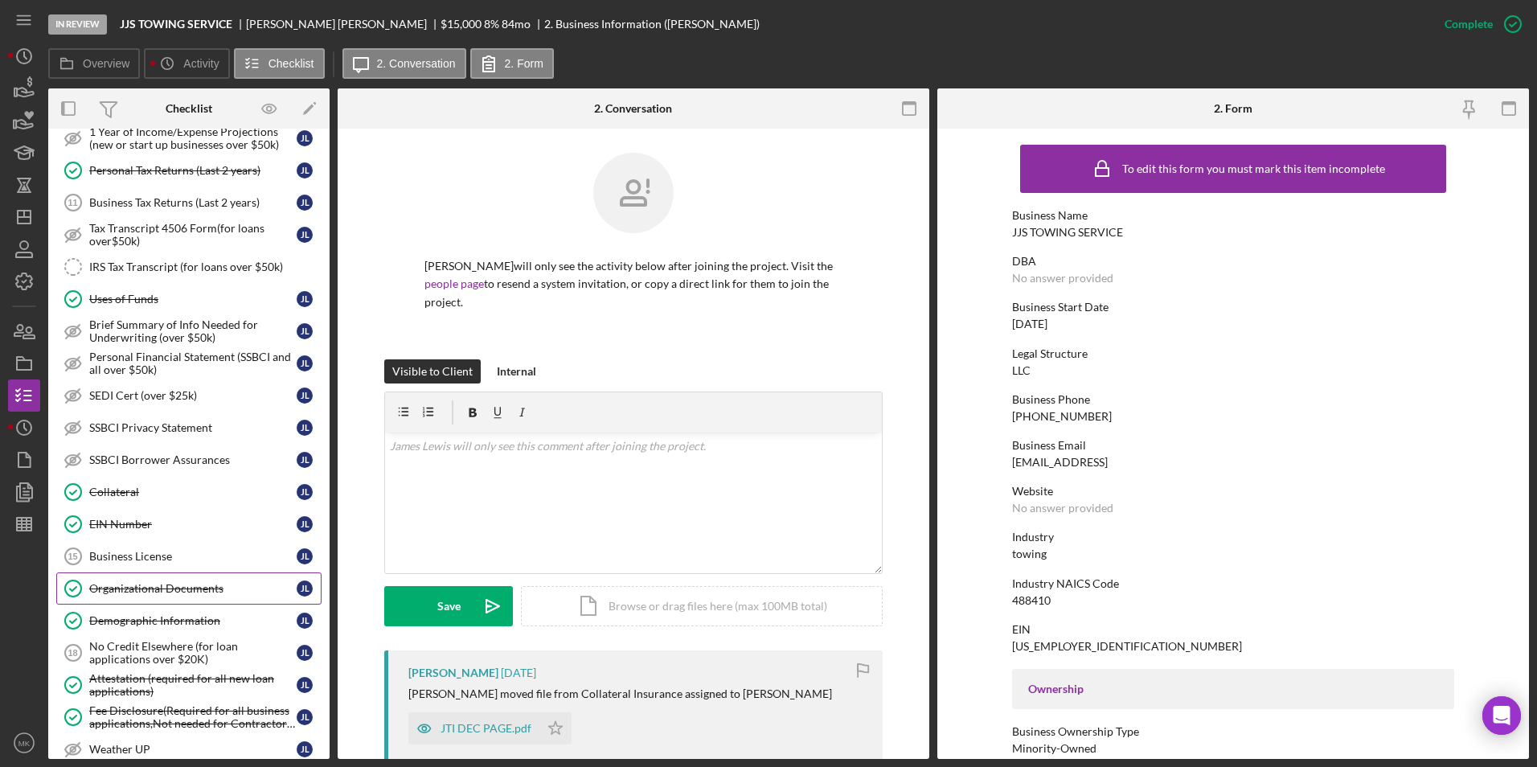
click at [146, 582] on div "Organizational Documents" at bounding box center [192, 588] width 207 height 13
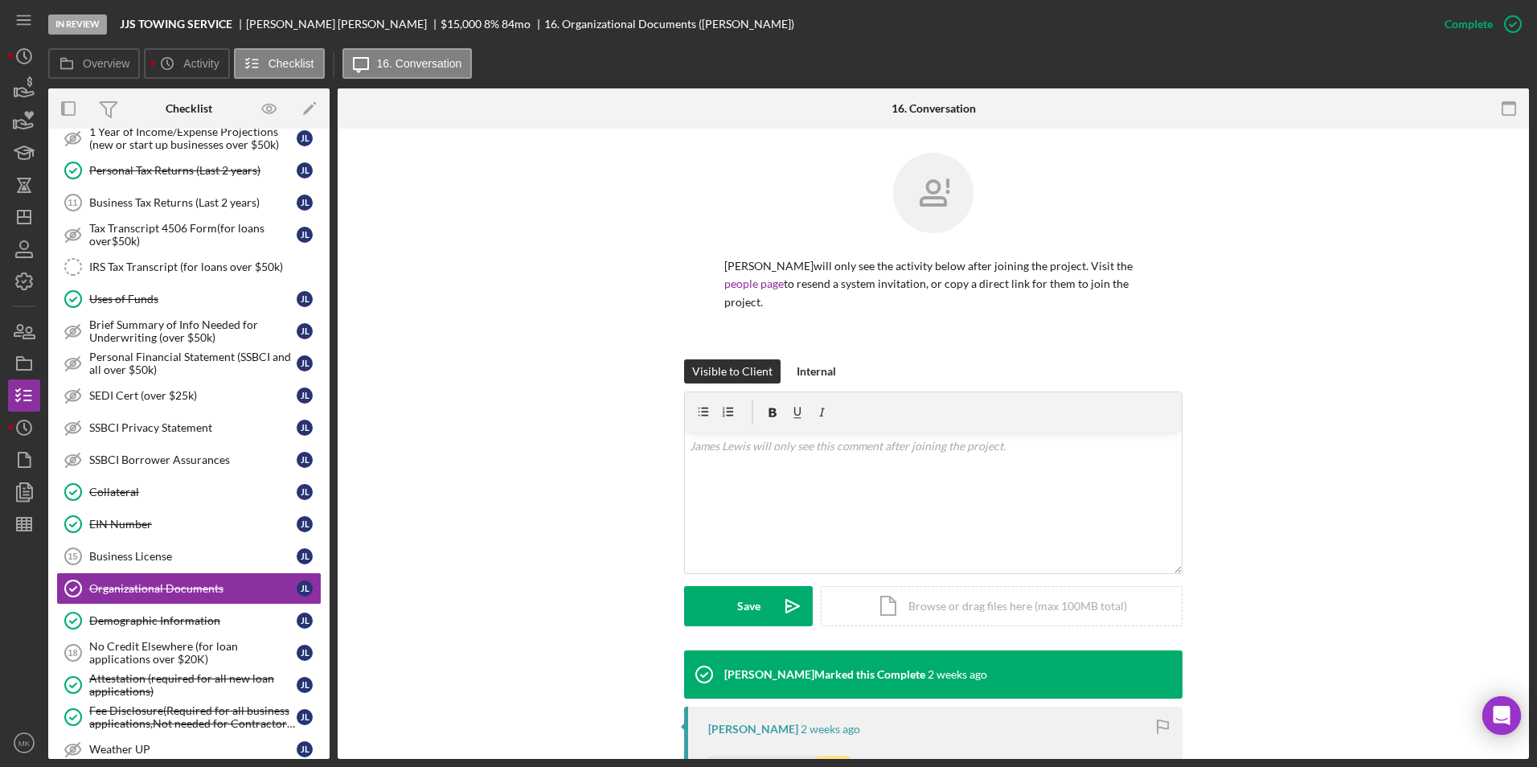
scroll to position [246, 0]
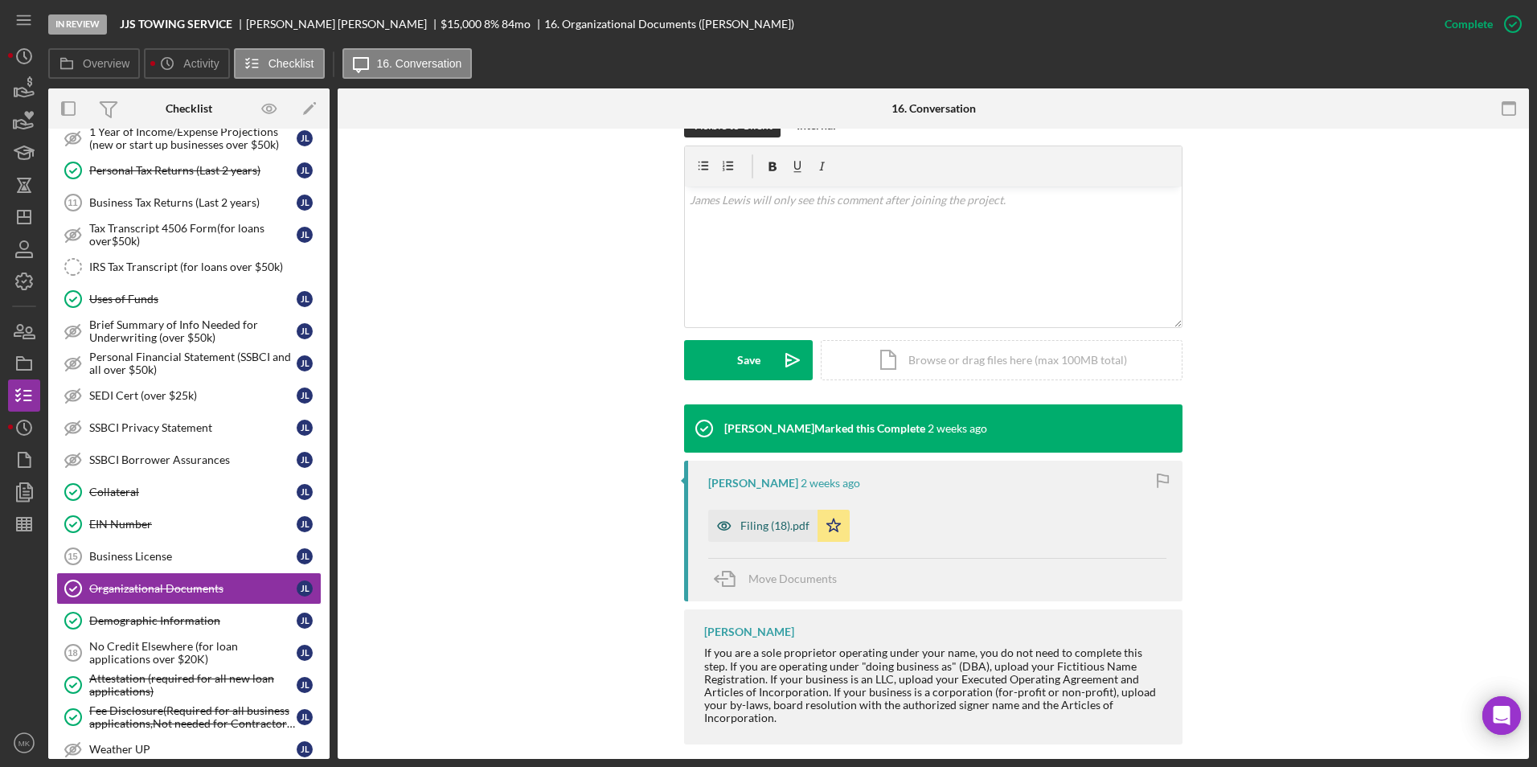
click at [740, 519] on div "Filing (18).pdf" at bounding box center [774, 525] width 69 height 13
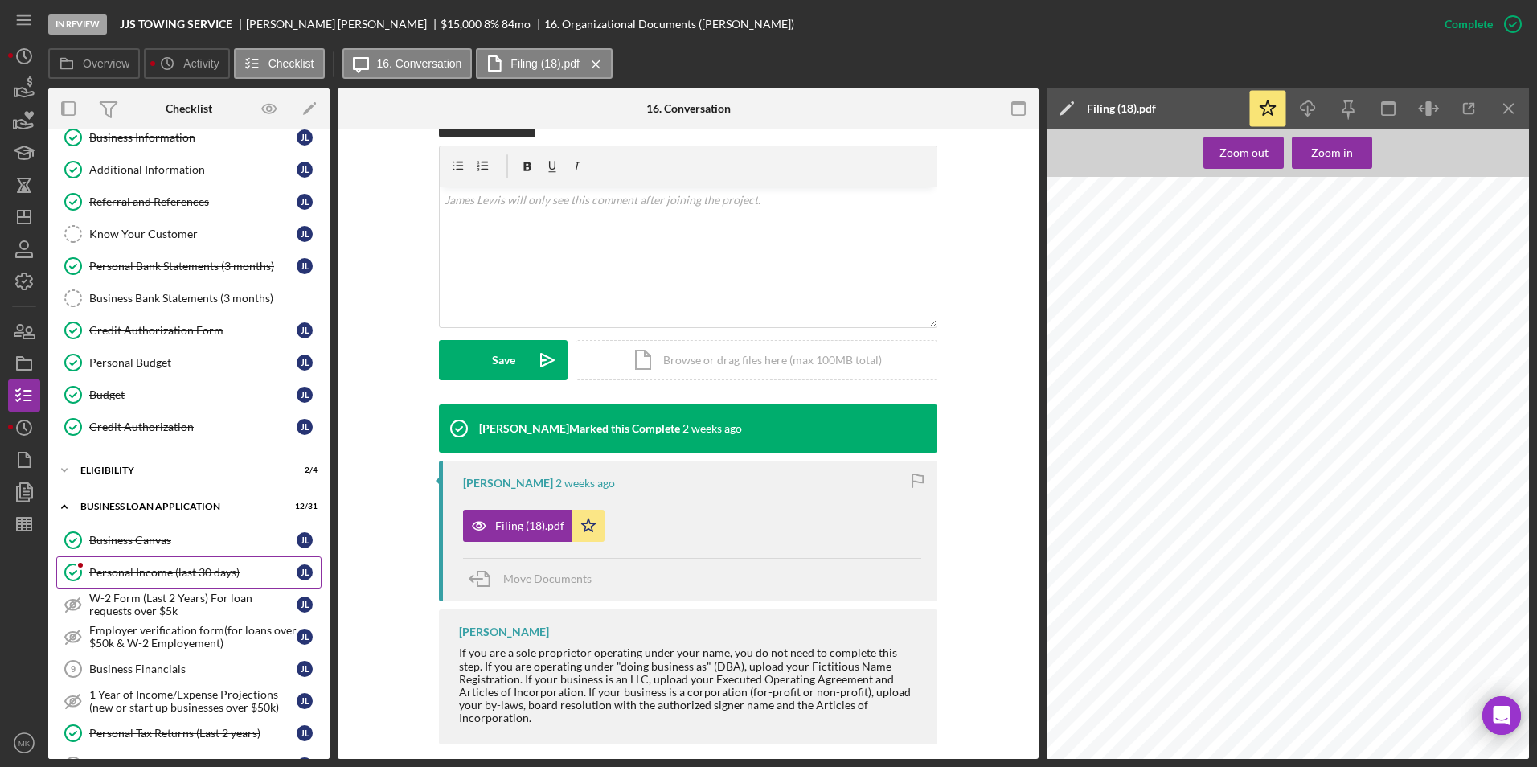
scroll to position [0, 0]
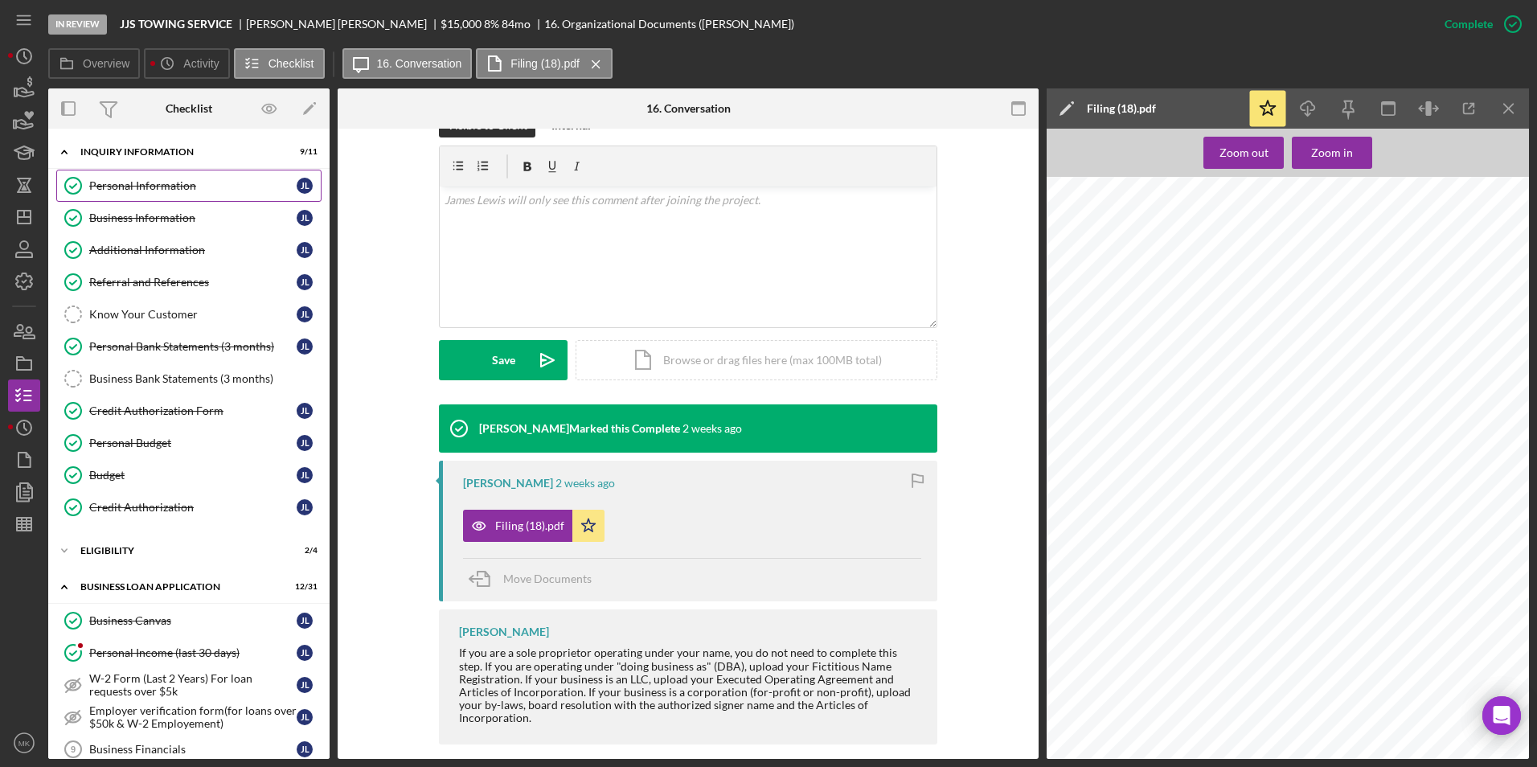
click at [169, 192] on div "Personal Information" at bounding box center [192, 185] width 207 height 13
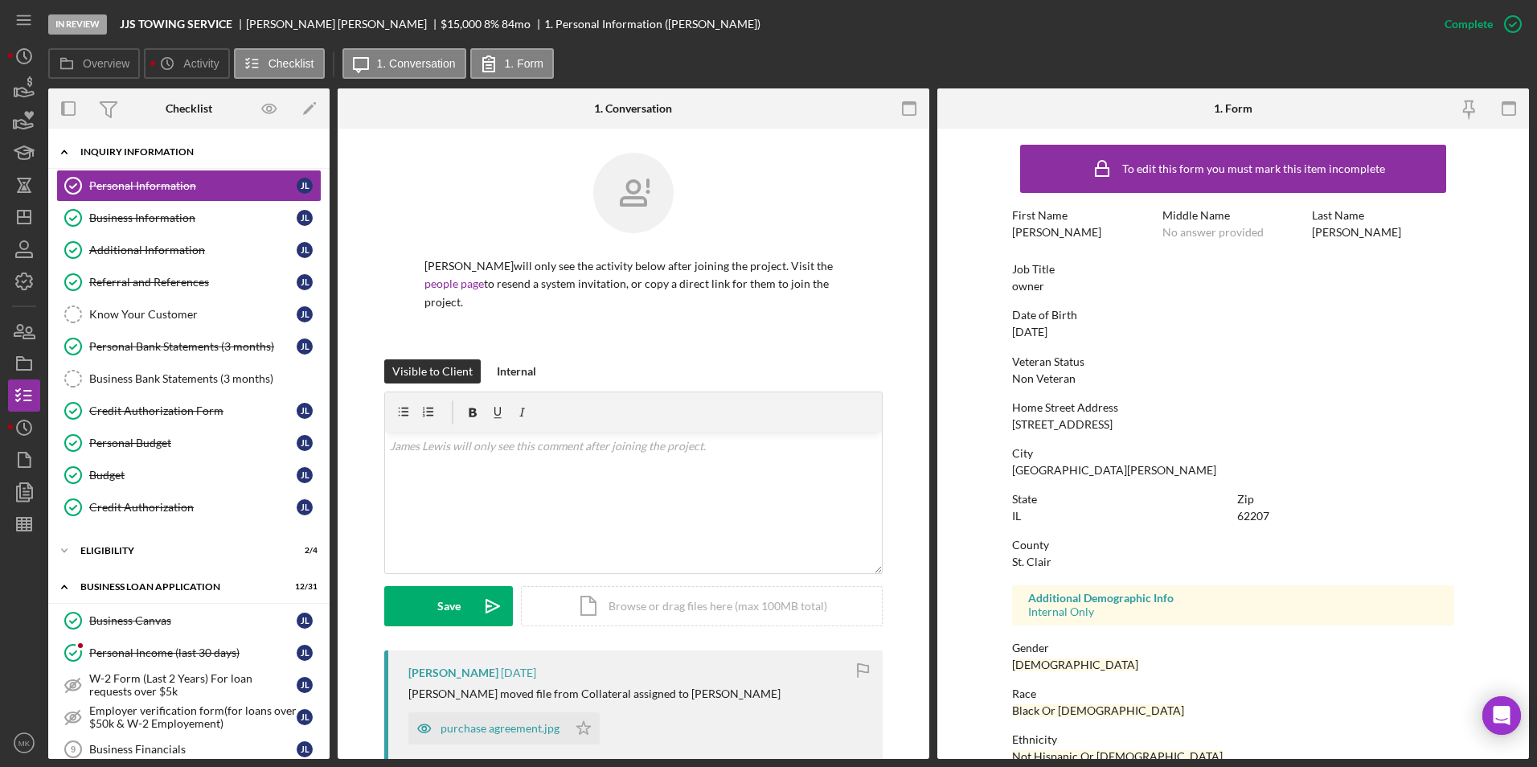
click at [154, 153] on div "INQUIRY INFORMATION" at bounding box center [194, 152] width 229 height 10
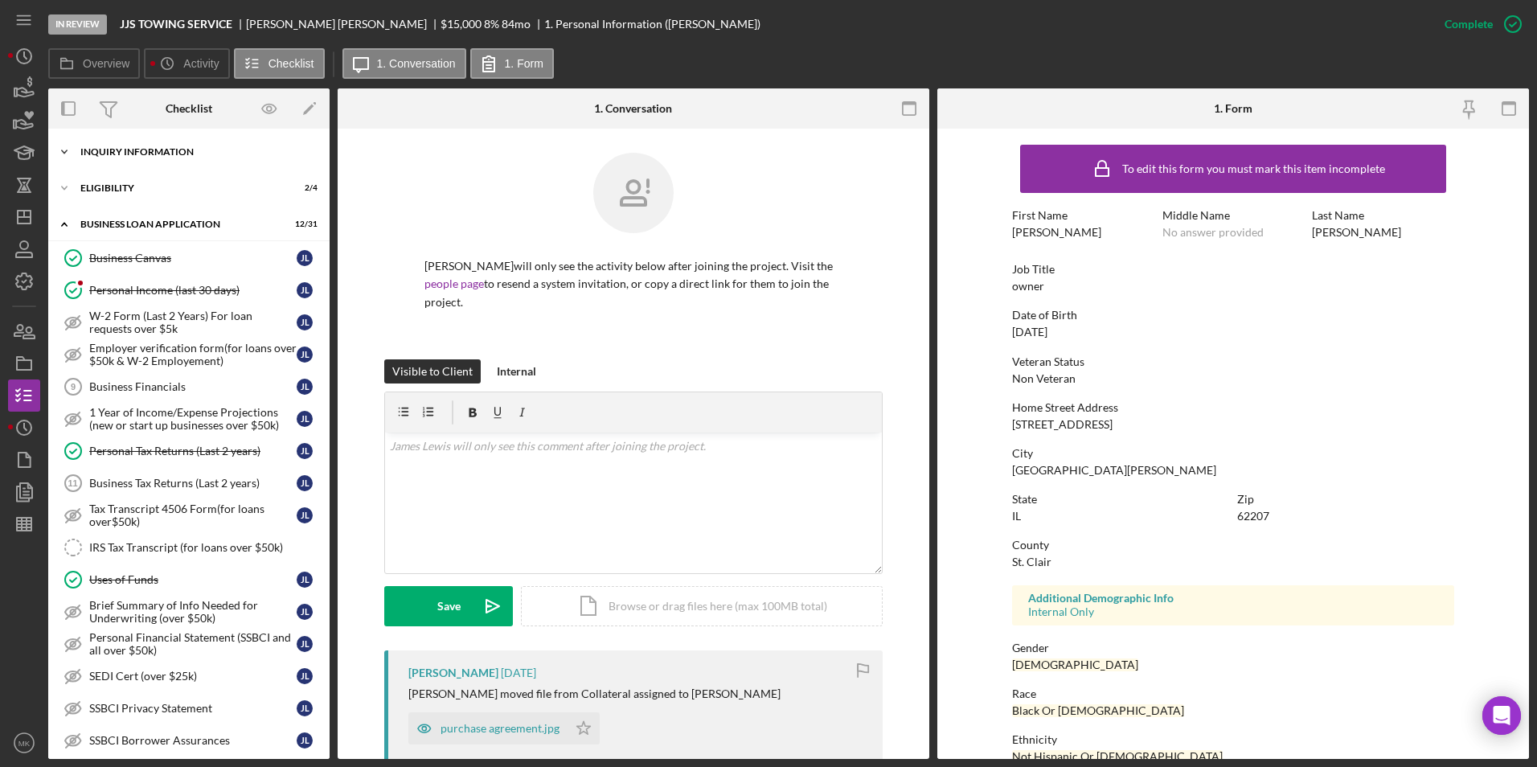
click at [137, 149] on div "INQUIRY INFORMATION" at bounding box center [194, 152] width 229 height 10
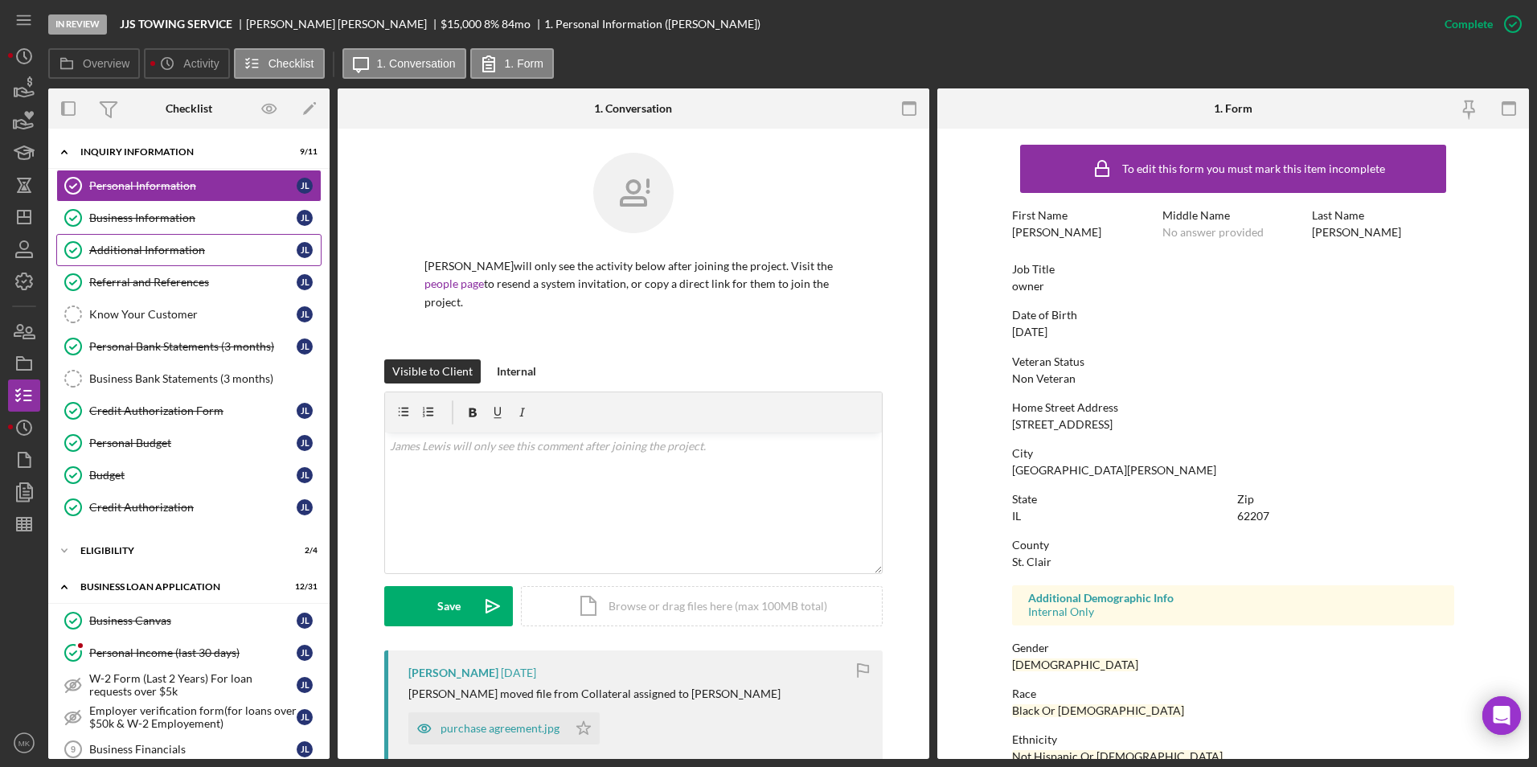
click at [133, 249] on div "Additional Information" at bounding box center [192, 250] width 207 height 13
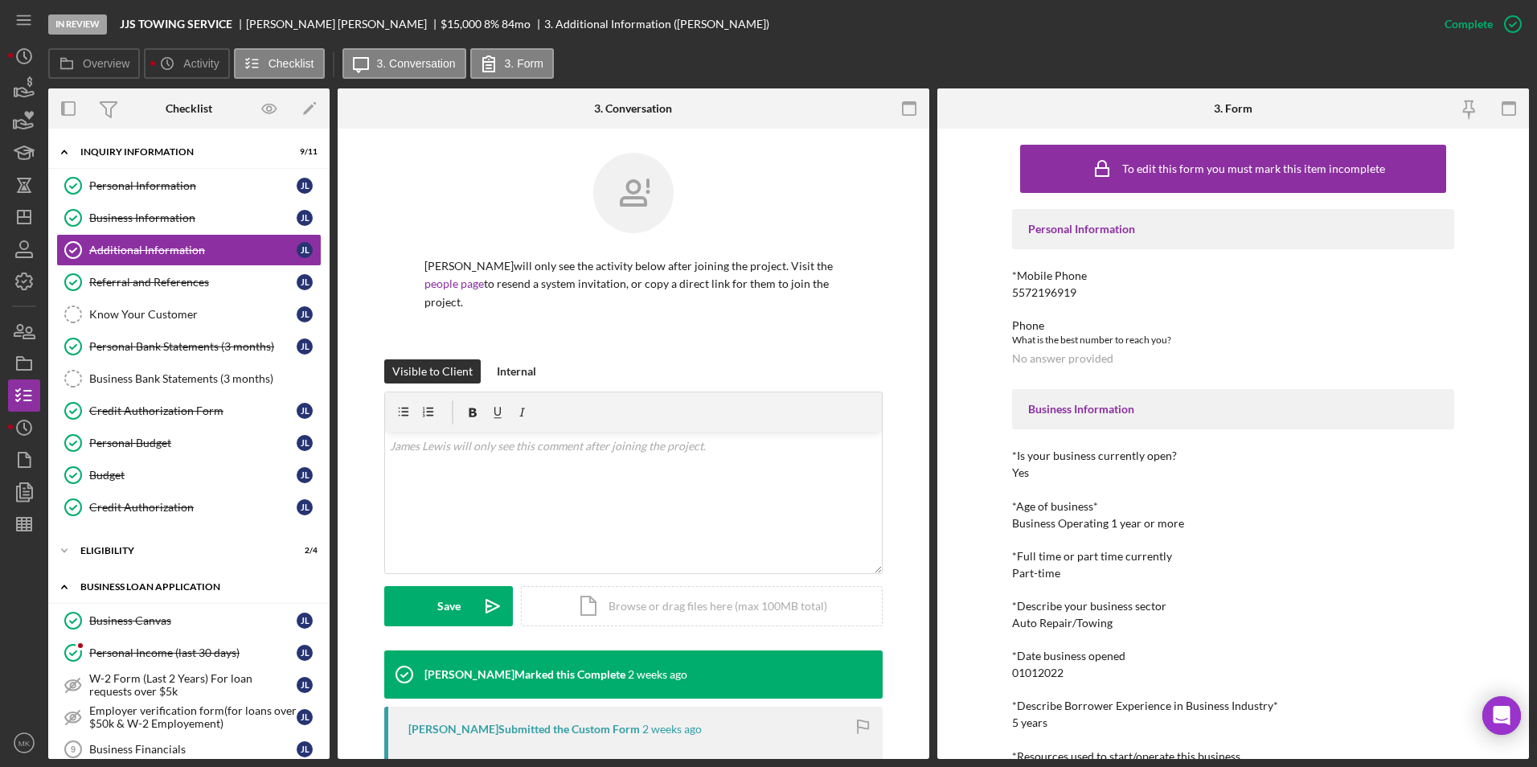
scroll to position [80, 0]
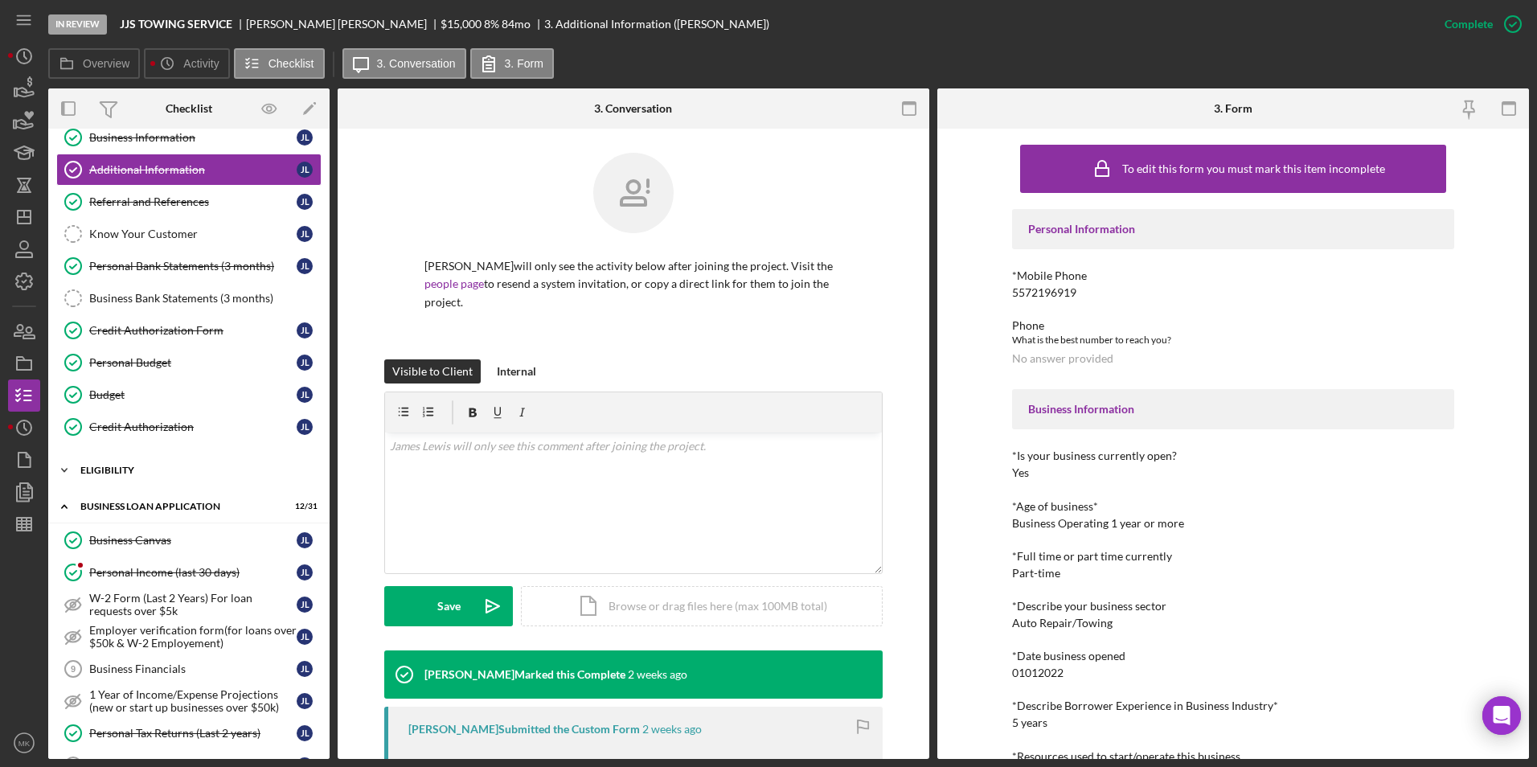
click at [158, 472] on div "ELIGIBILITY" at bounding box center [194, 470] width 229 height 10
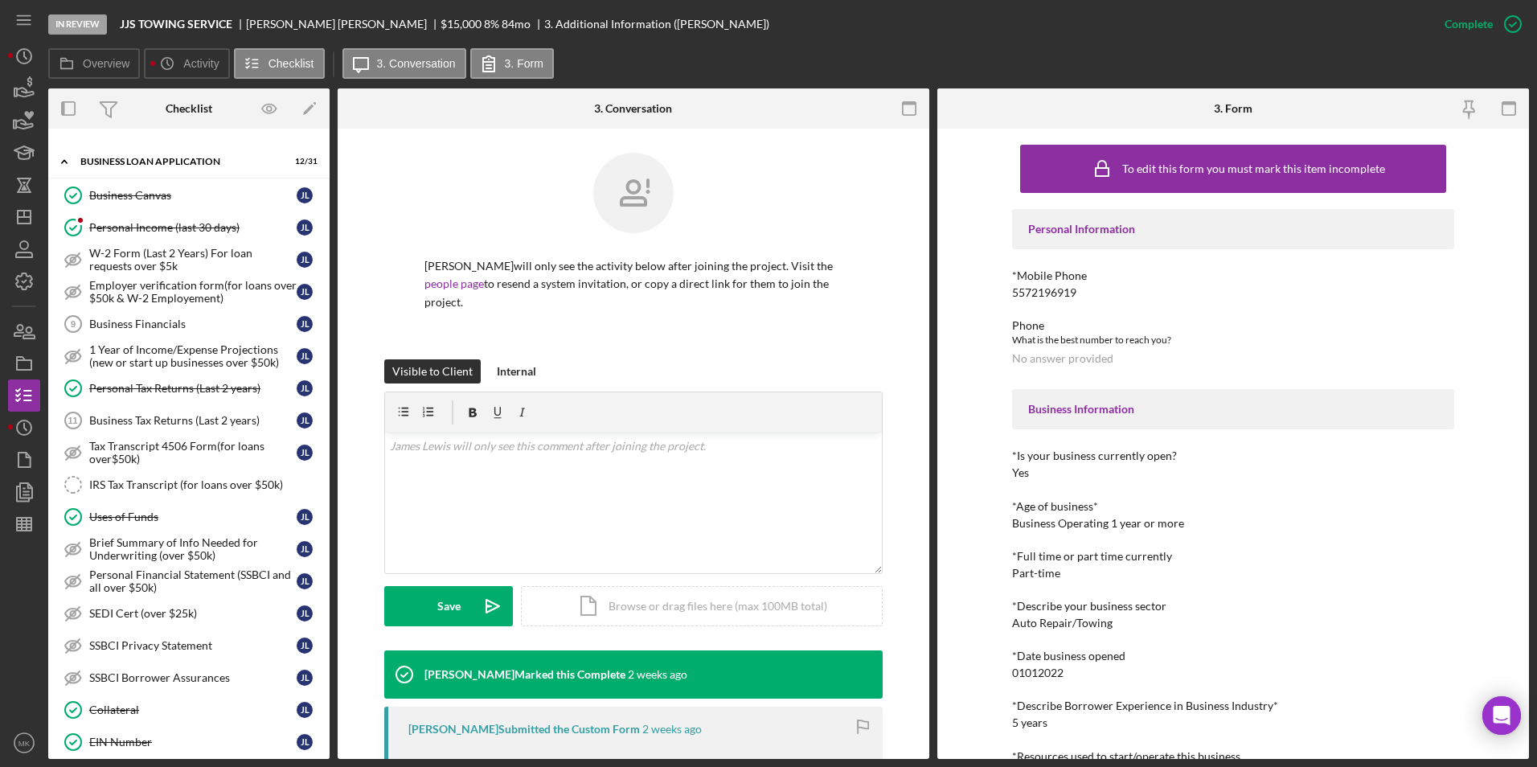
scroll to position [723, 0]
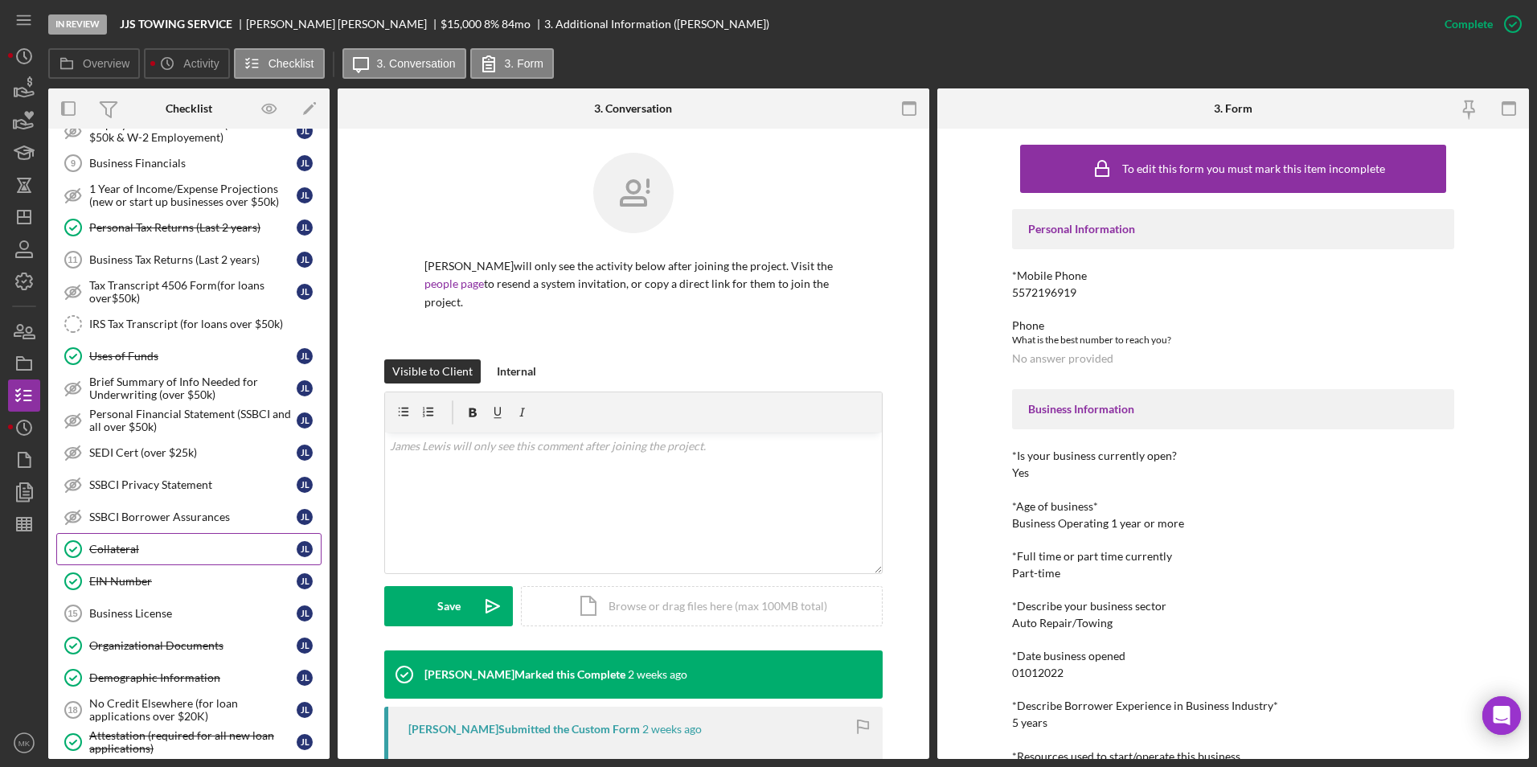
click at [144, 547] on div "Collateral" at bounding box center [192, 548] width 207 height 13
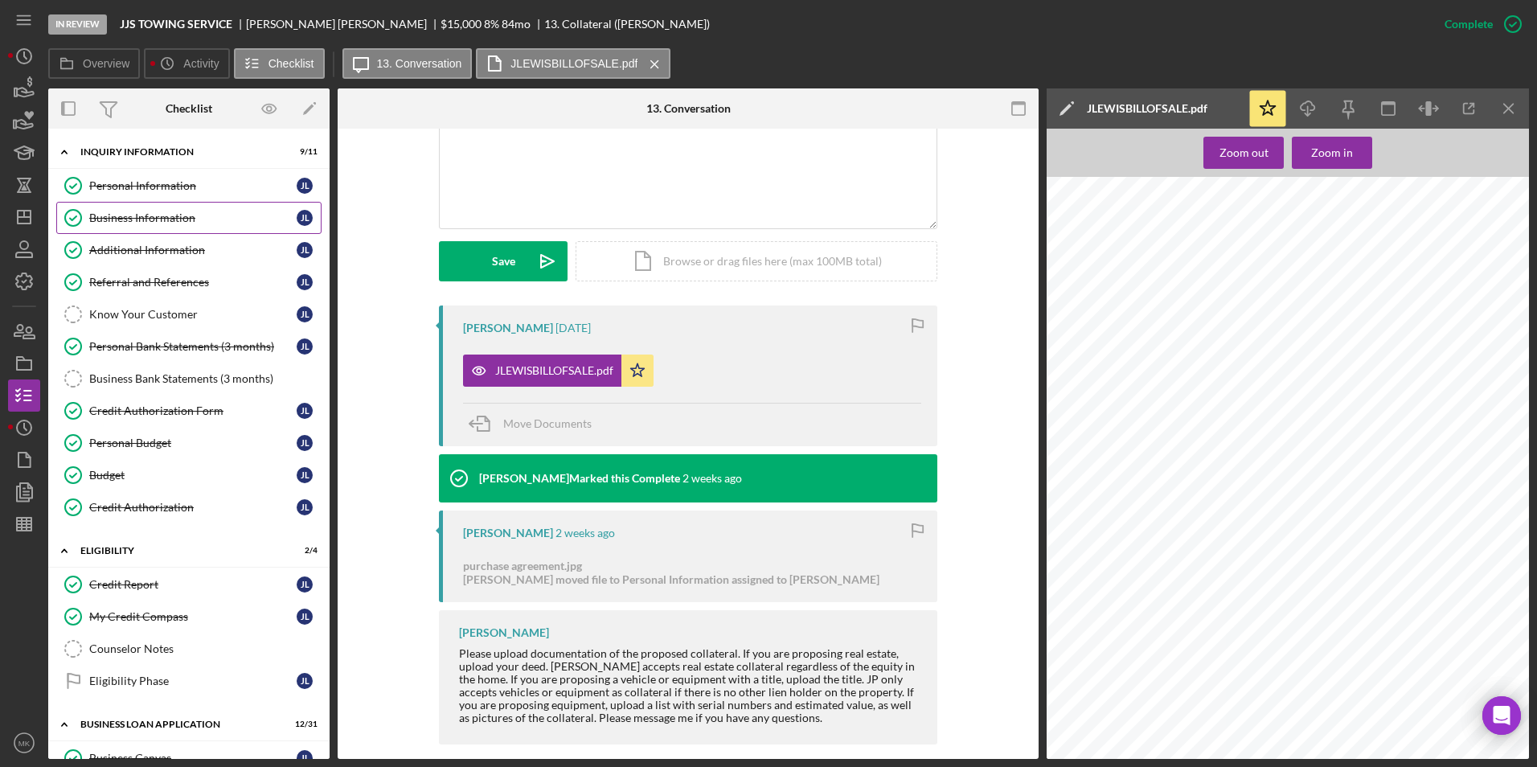
click at [169, 219] on div "Business Information" at bounding box center [192, 217] width 207 height 13
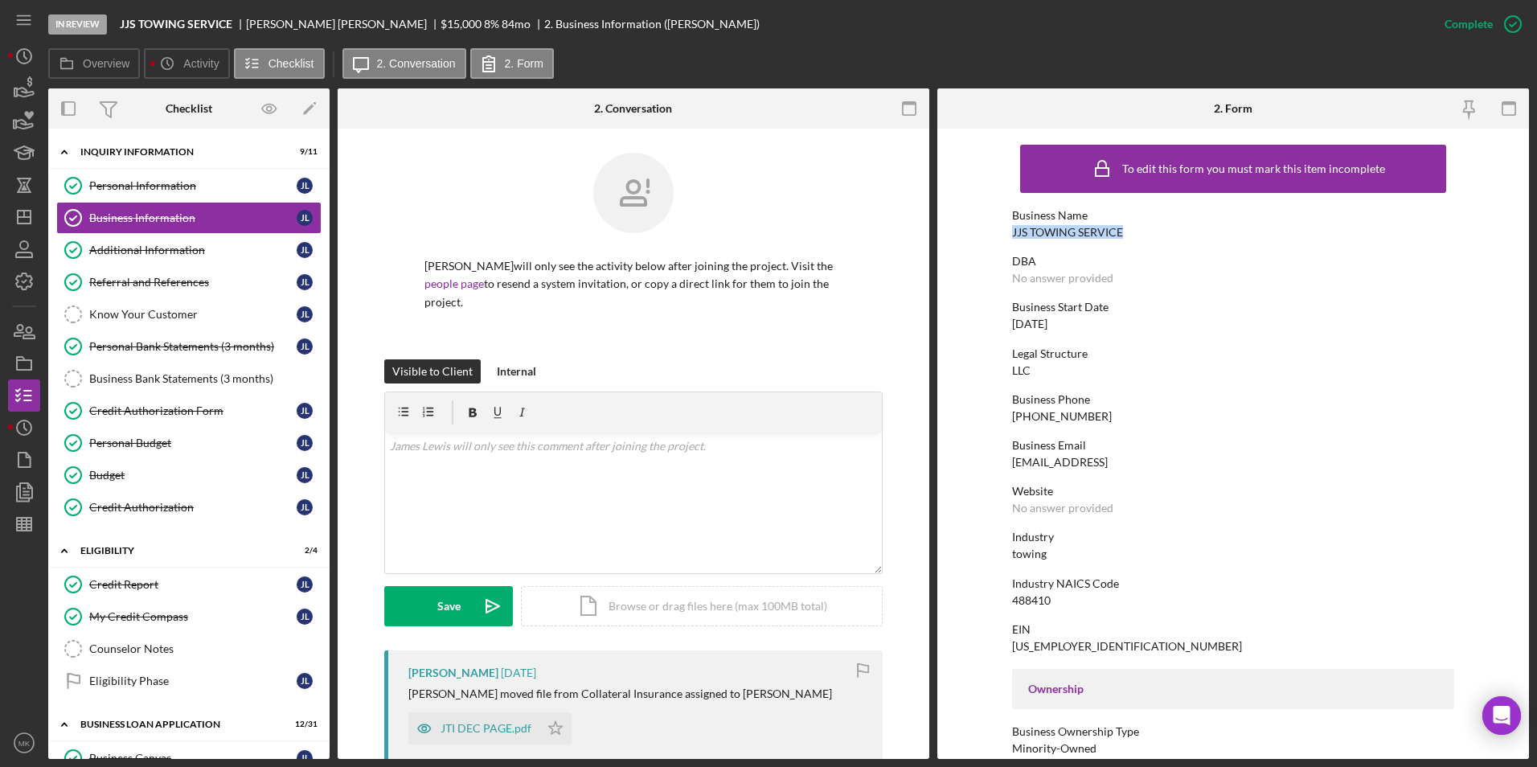
drag, startPoint x: 1134, startPoint y: 229, endPoint x: 1001, endPoint y: 231, distance: 133.4
click at [1001, 231] on form "To edit this form you must mark this item incomplete Business Name JJS TOWING S…" at bounding box center [1233, 444] width 592 height 630
